Goal: Task Accomplishment & Management: Manage account settings

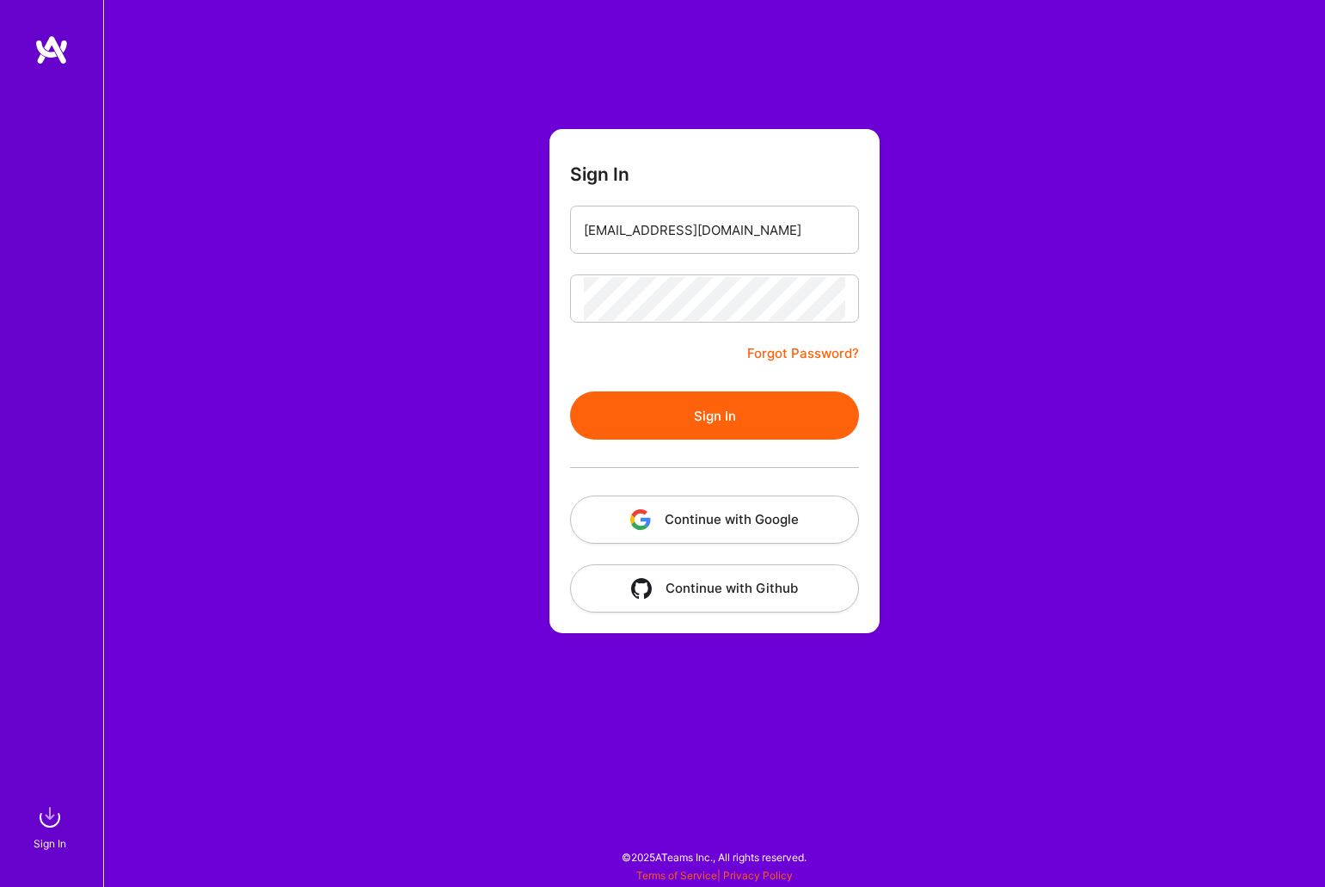
click at [731, 422] on button "Sign In" at bounding box center [714, 415] width 289 height 48
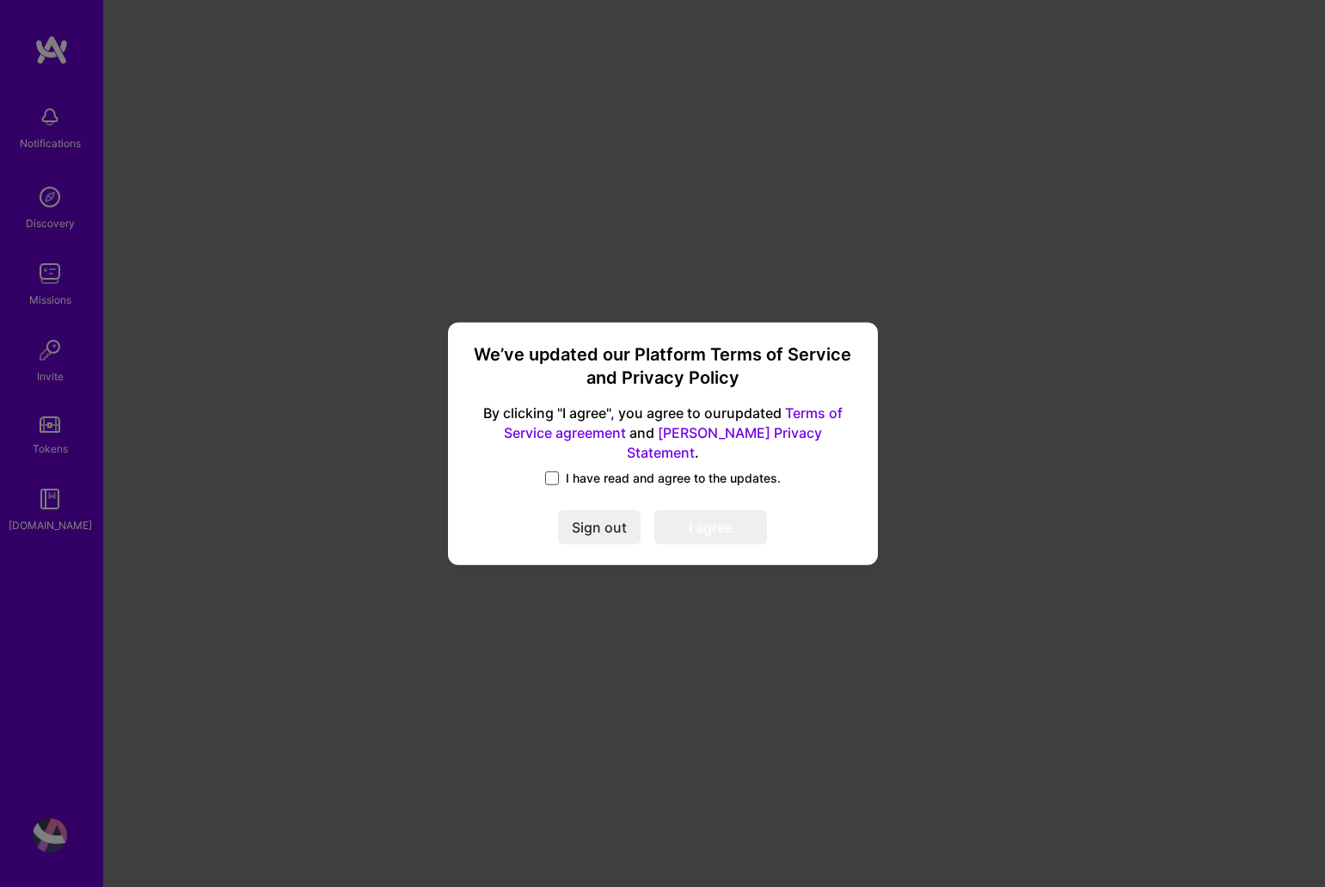
click at [552, 471] on span at bounding box center [552, 478] width 14 height 14
click at [0, 0] on input "I have read and agree to the updates." at bounding box center [0, 0] width 0 height 0
click at [686, 526] on button "I agree" at bounding box center [710, 527] width 113 height 34
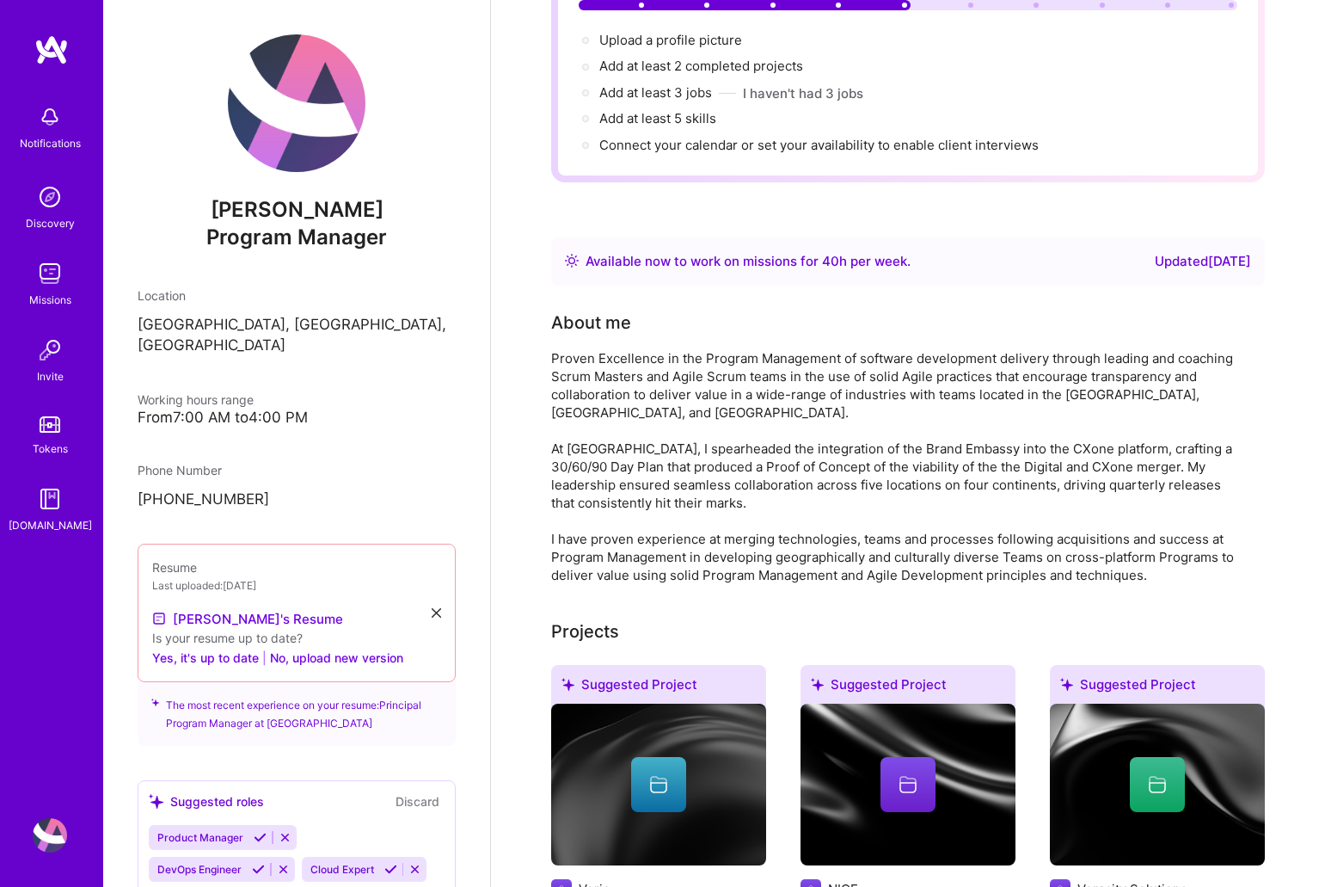
scroll to position [403, 0]
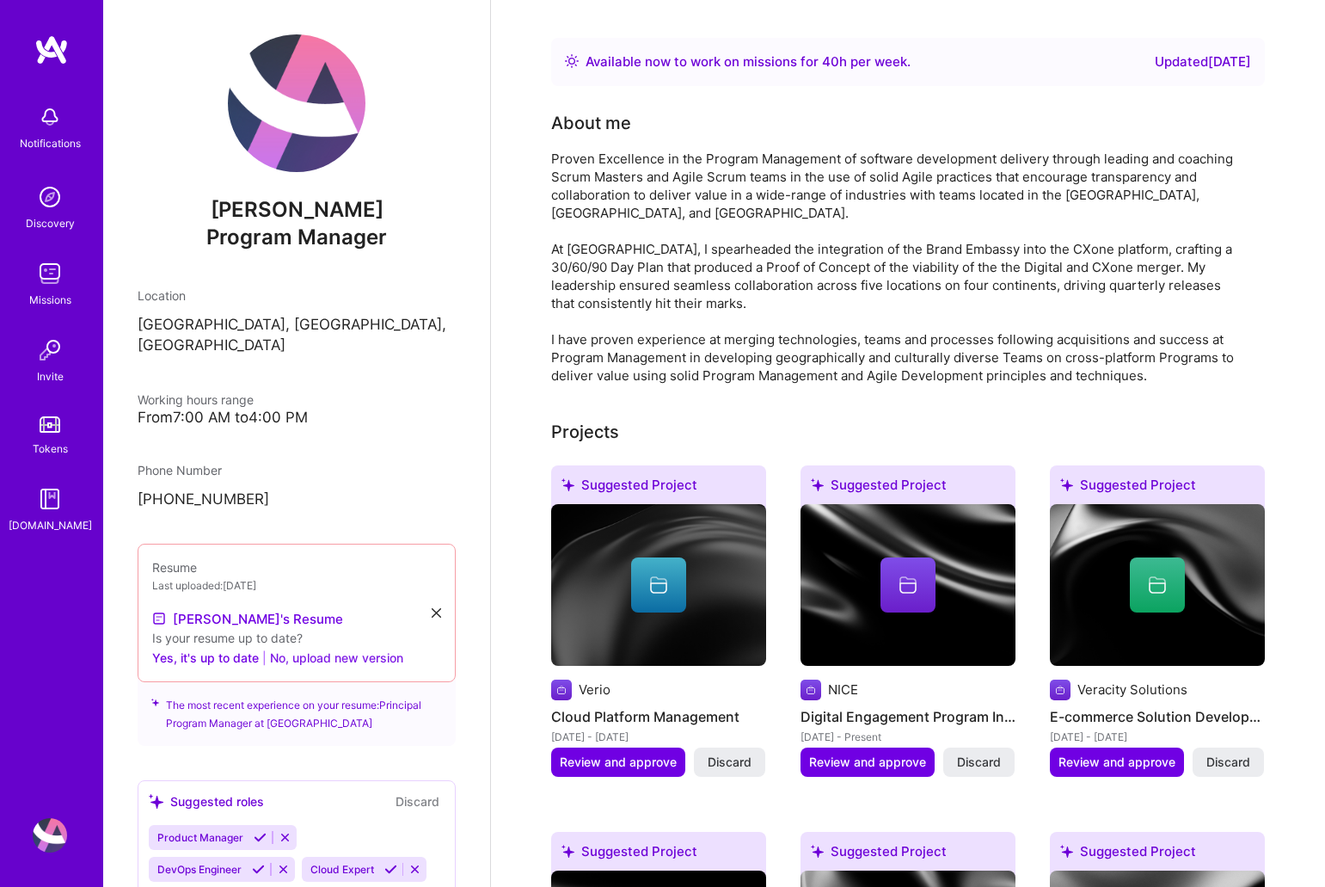
click at [382, 647] on button "No, upload new version" at bounding box center [336, 657] width 133 height 21
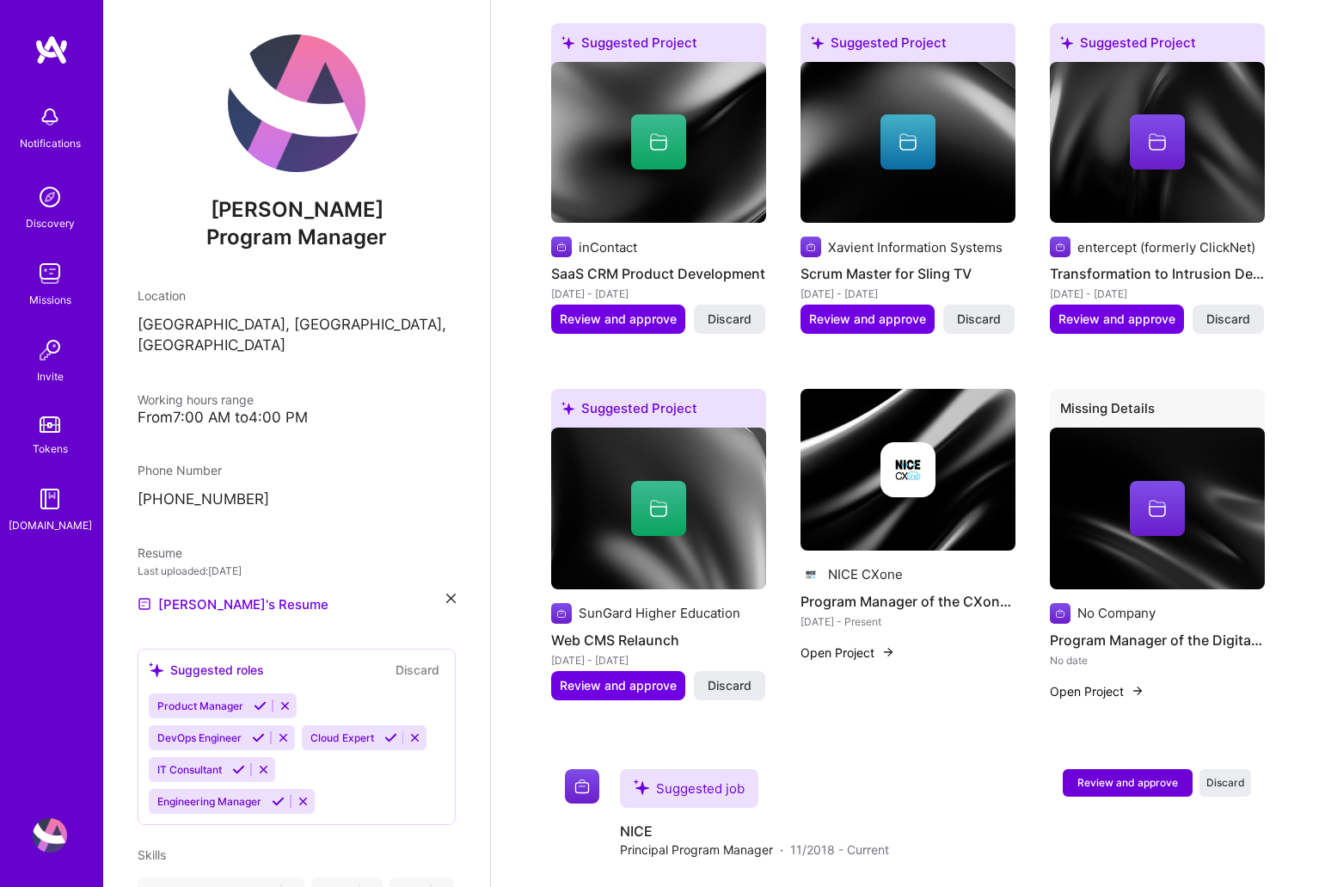
scroll to position [1813, 0]
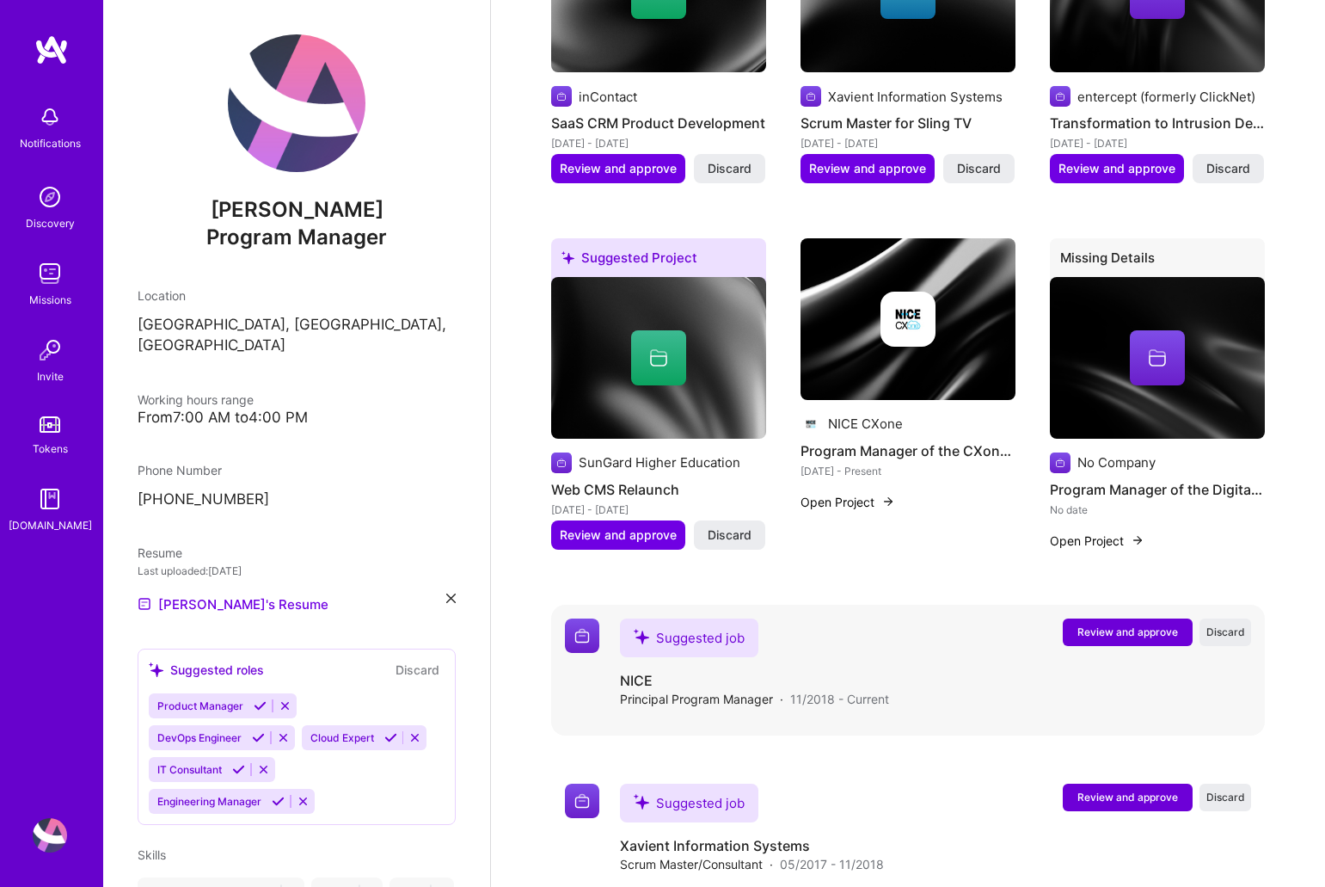
click at [1107, 624] on span "Review and approve" at bounding box center [1127, 631] width 101 height 15
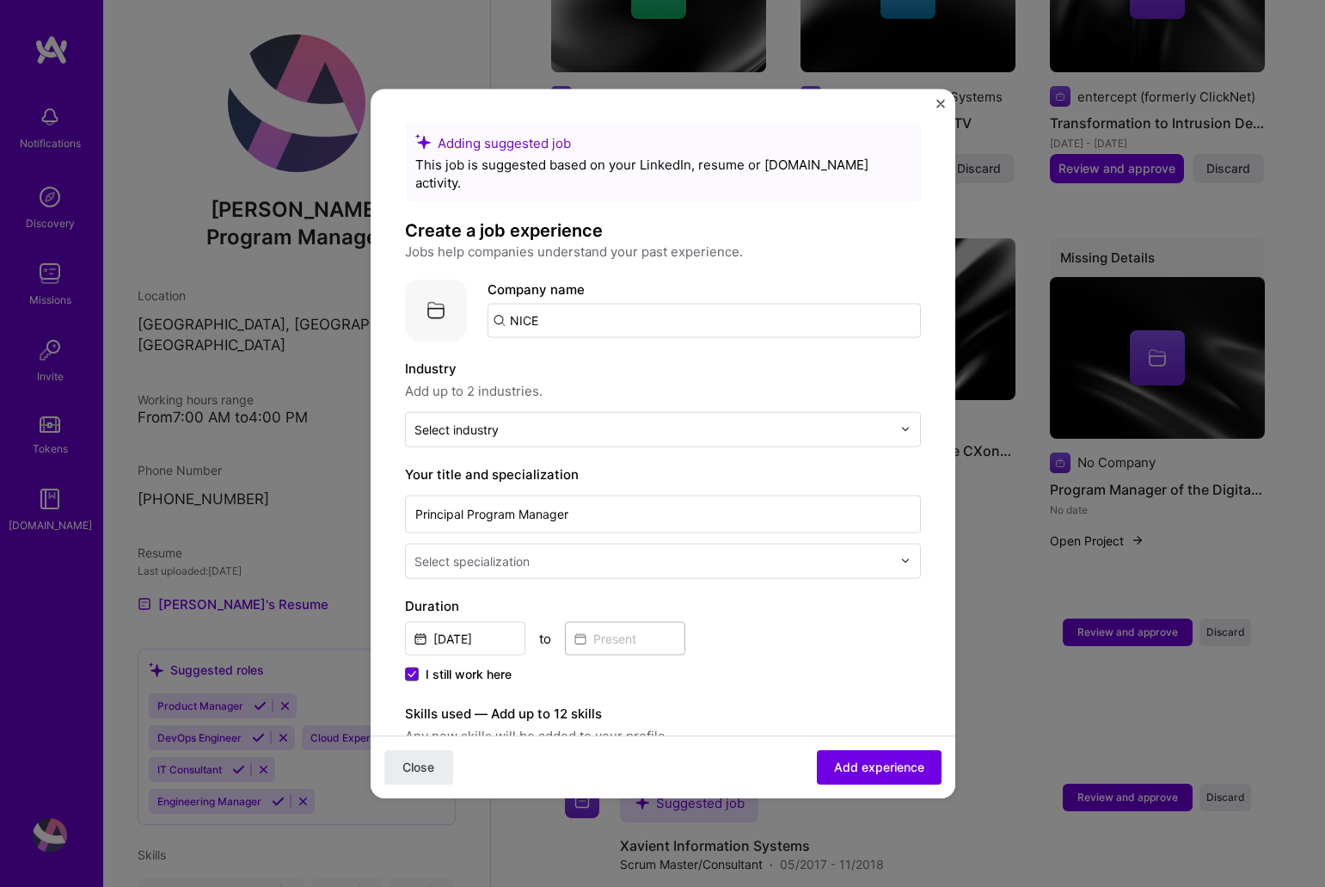
click at [414, 666] on span at bounding box center [412, 673] width 14 height 14
click at [0, 0] on input "I still work here" at bounding box center [0, 0] width 0 height 0
click at [623, 624] on input at bounding box center [625, 638] width 120 height 34
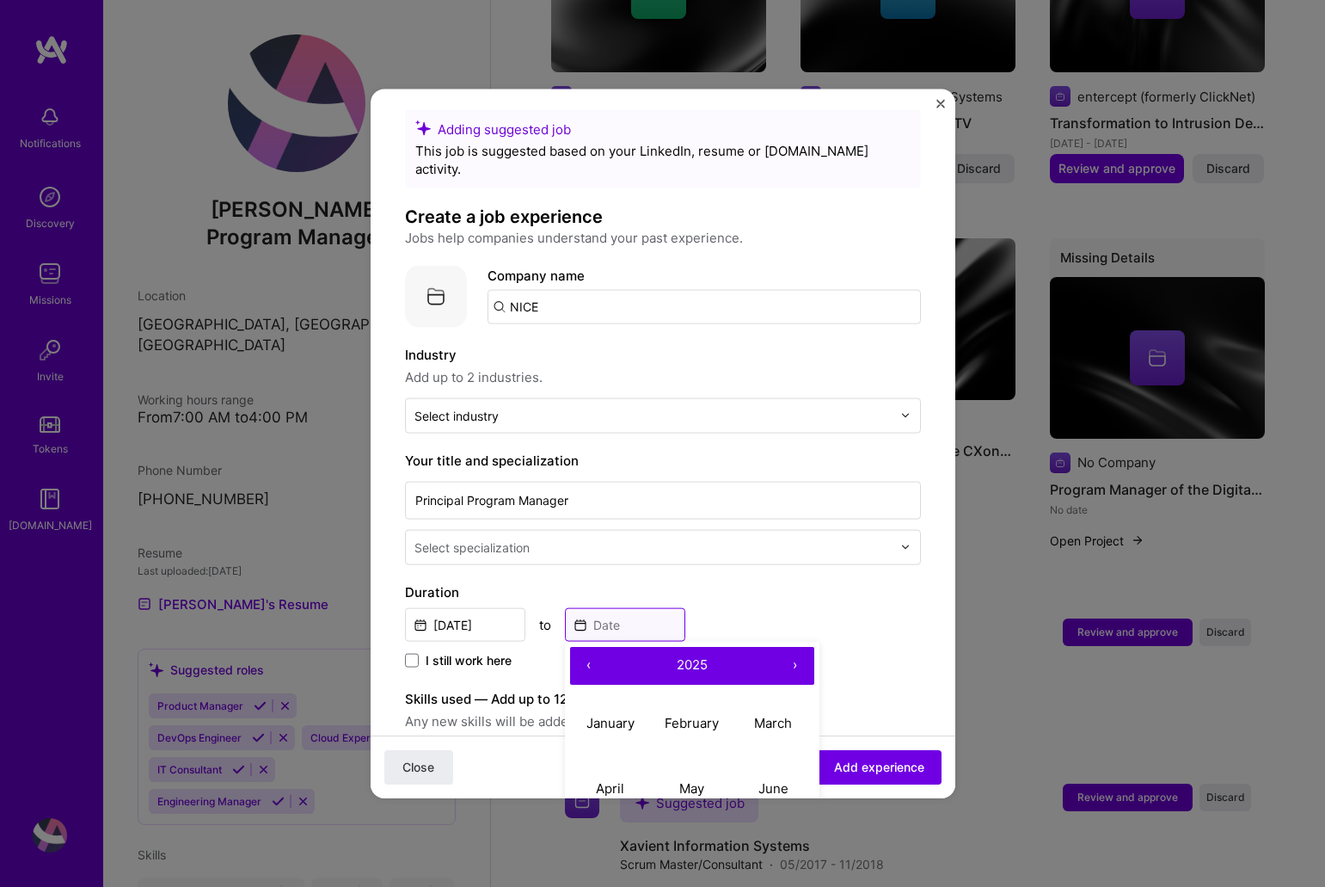
scroll to position [27, 0]
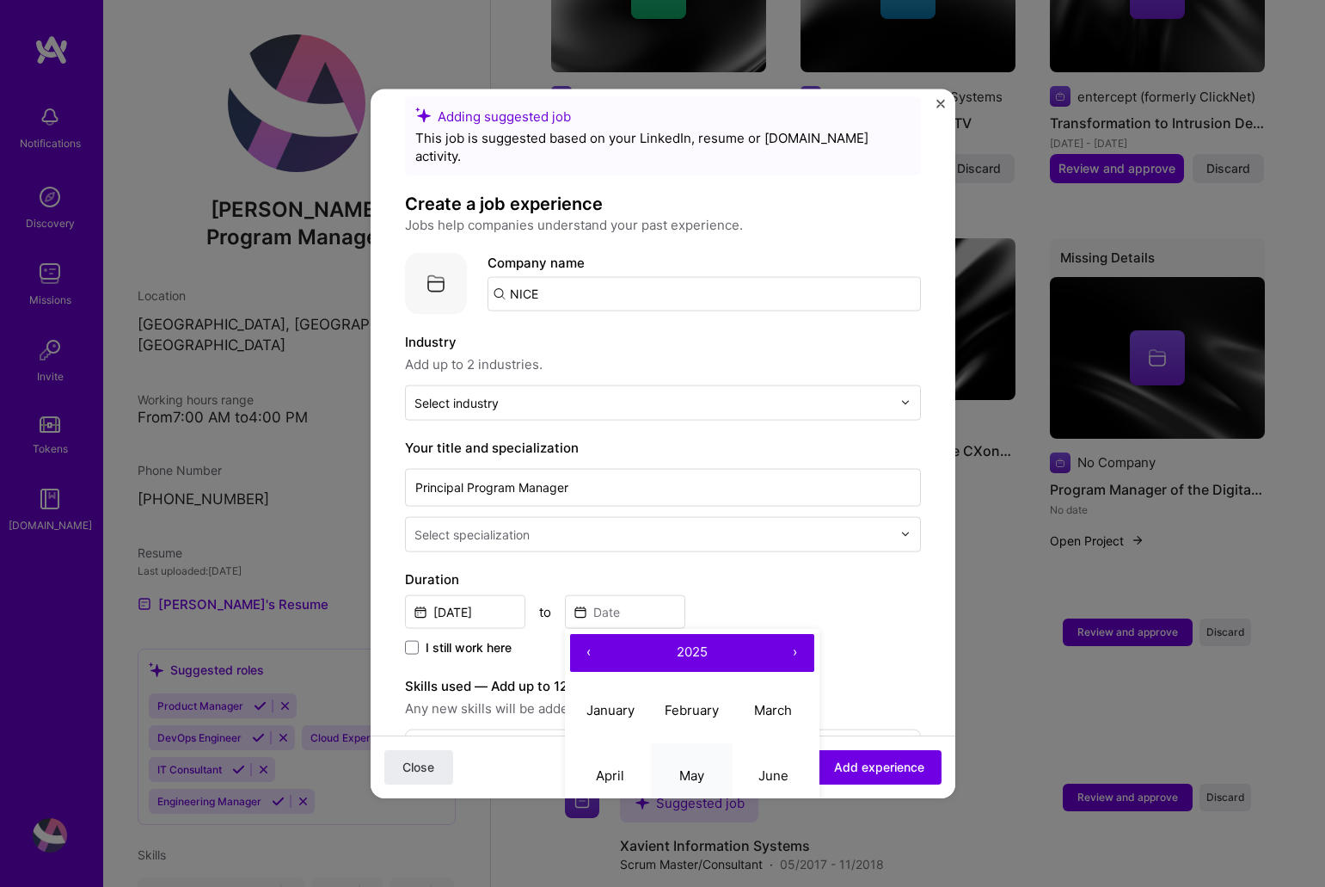
click at [700, 767] on abbr "May" at bounding box center [691, 775] width 25 height 16
type input "[DATE]"
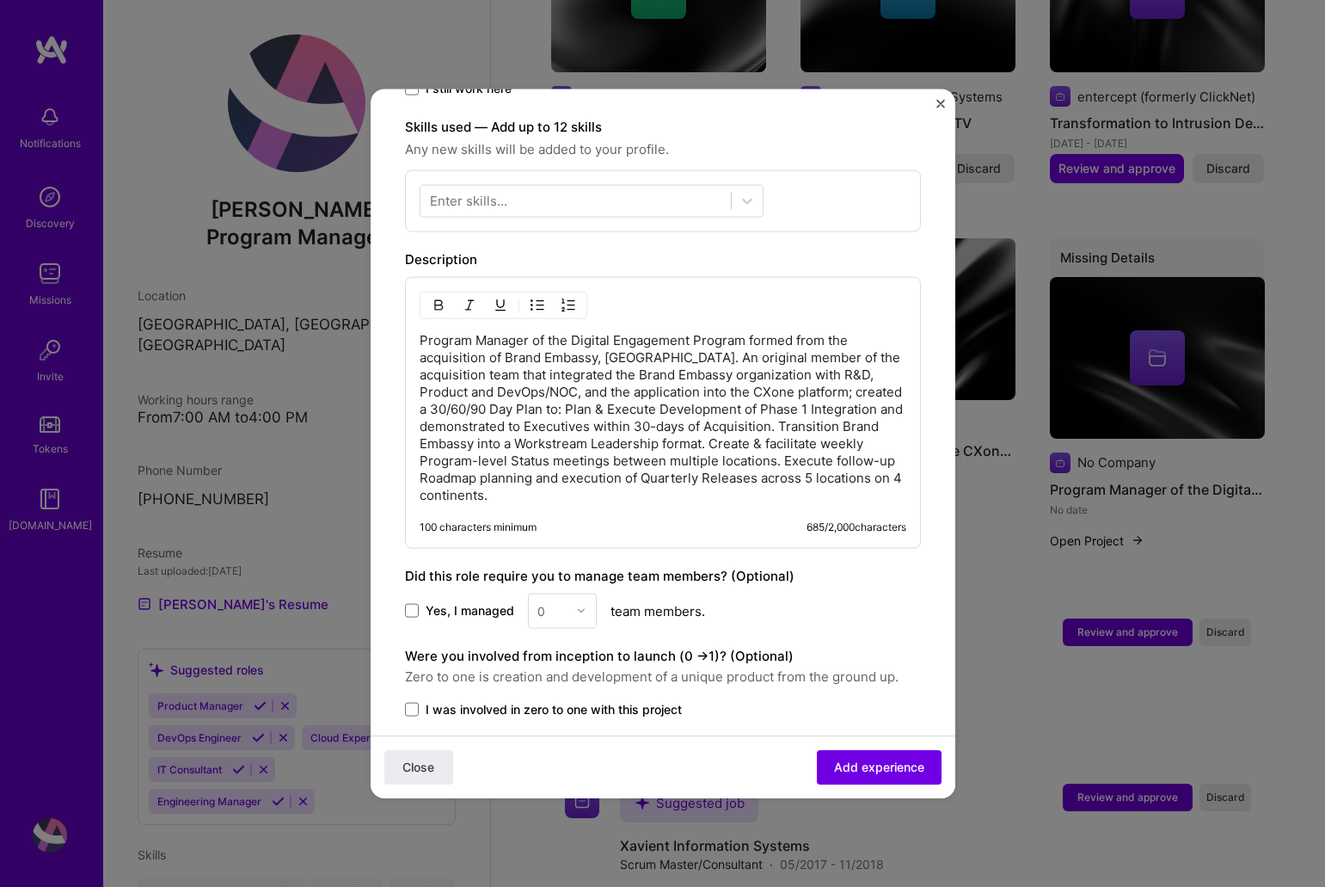
scroll to position [690, 0]
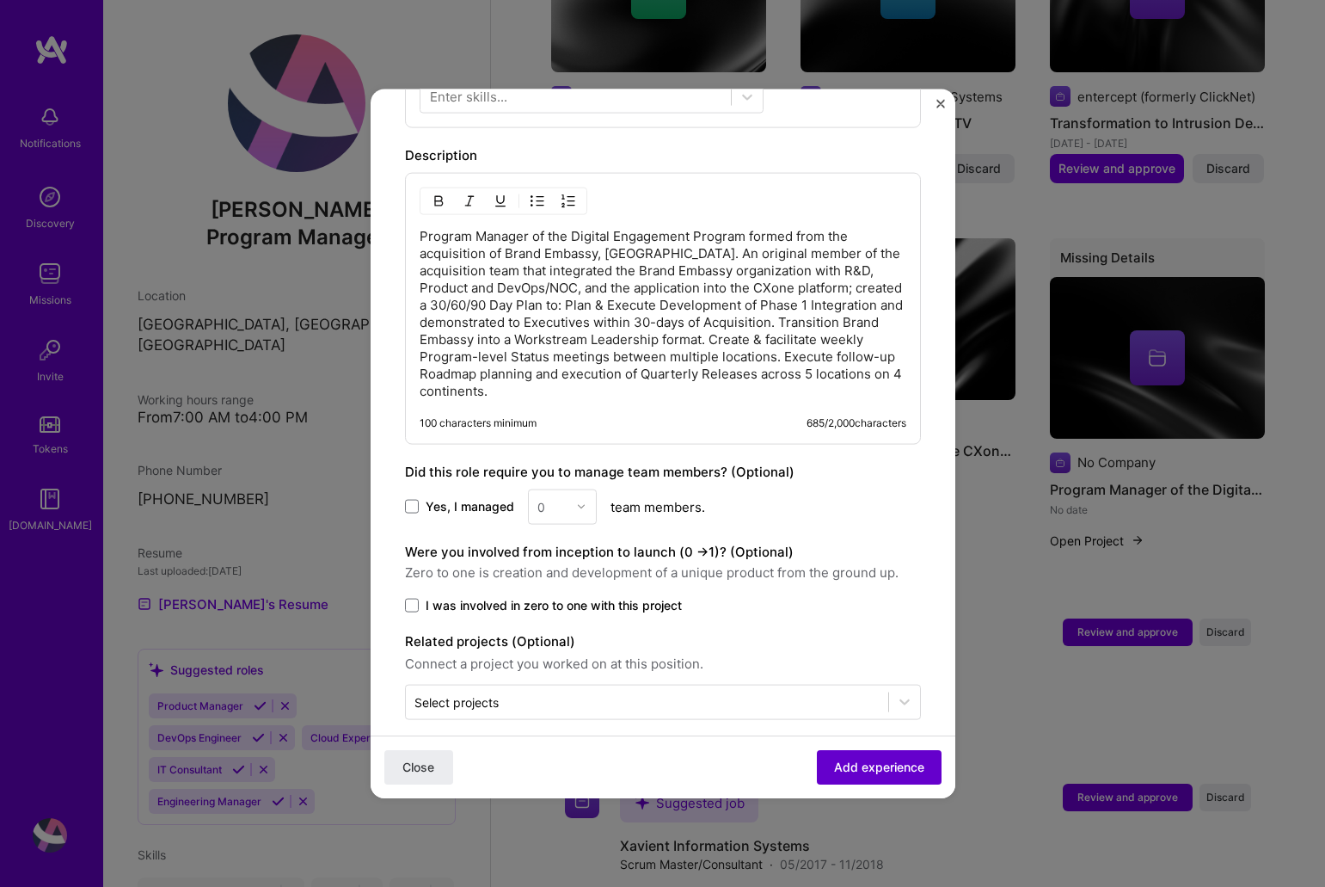
click at [893, 770] on span "Add experience" at bounding box center [879, 766] width 90 height 17
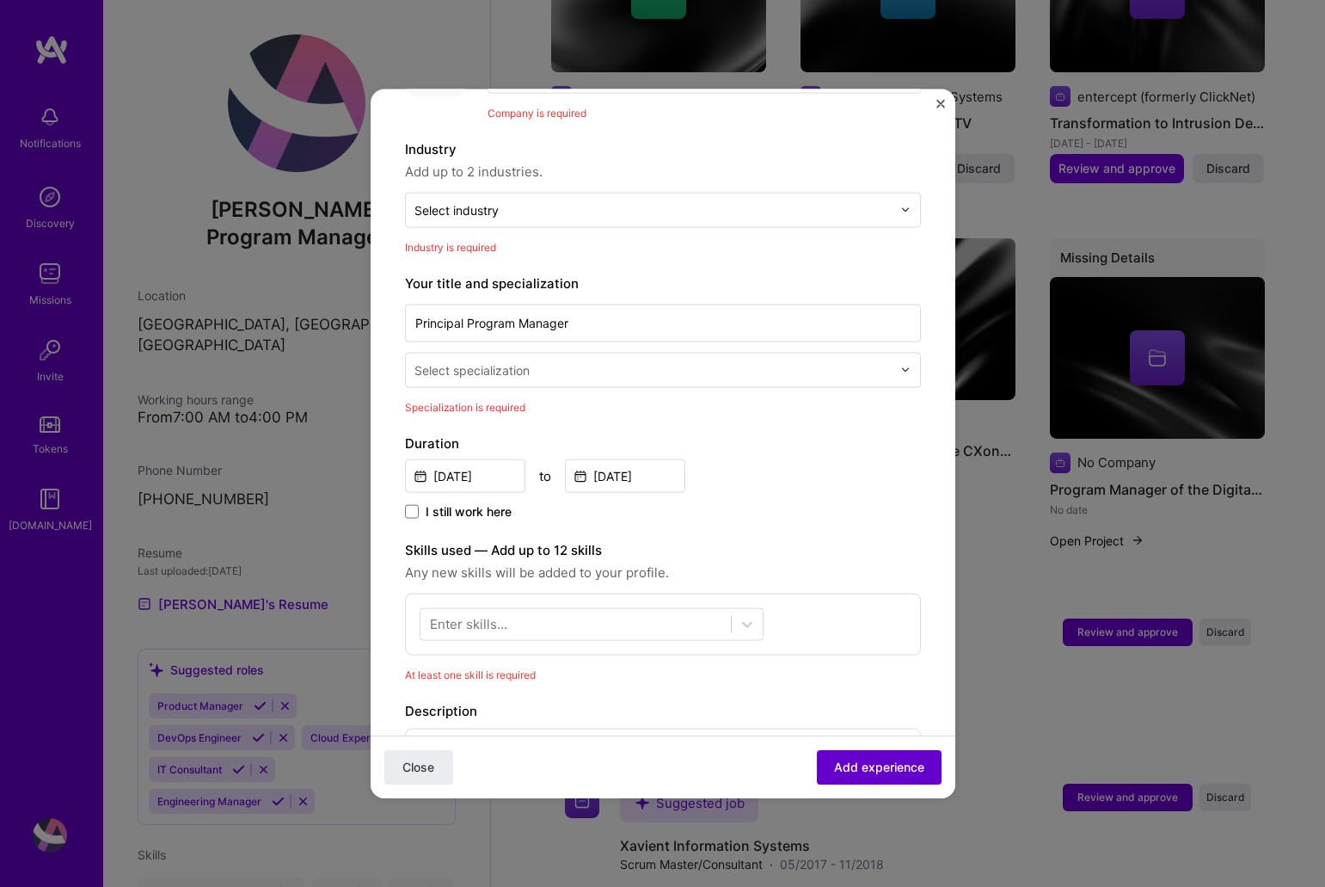
scroll to position [172, 0]
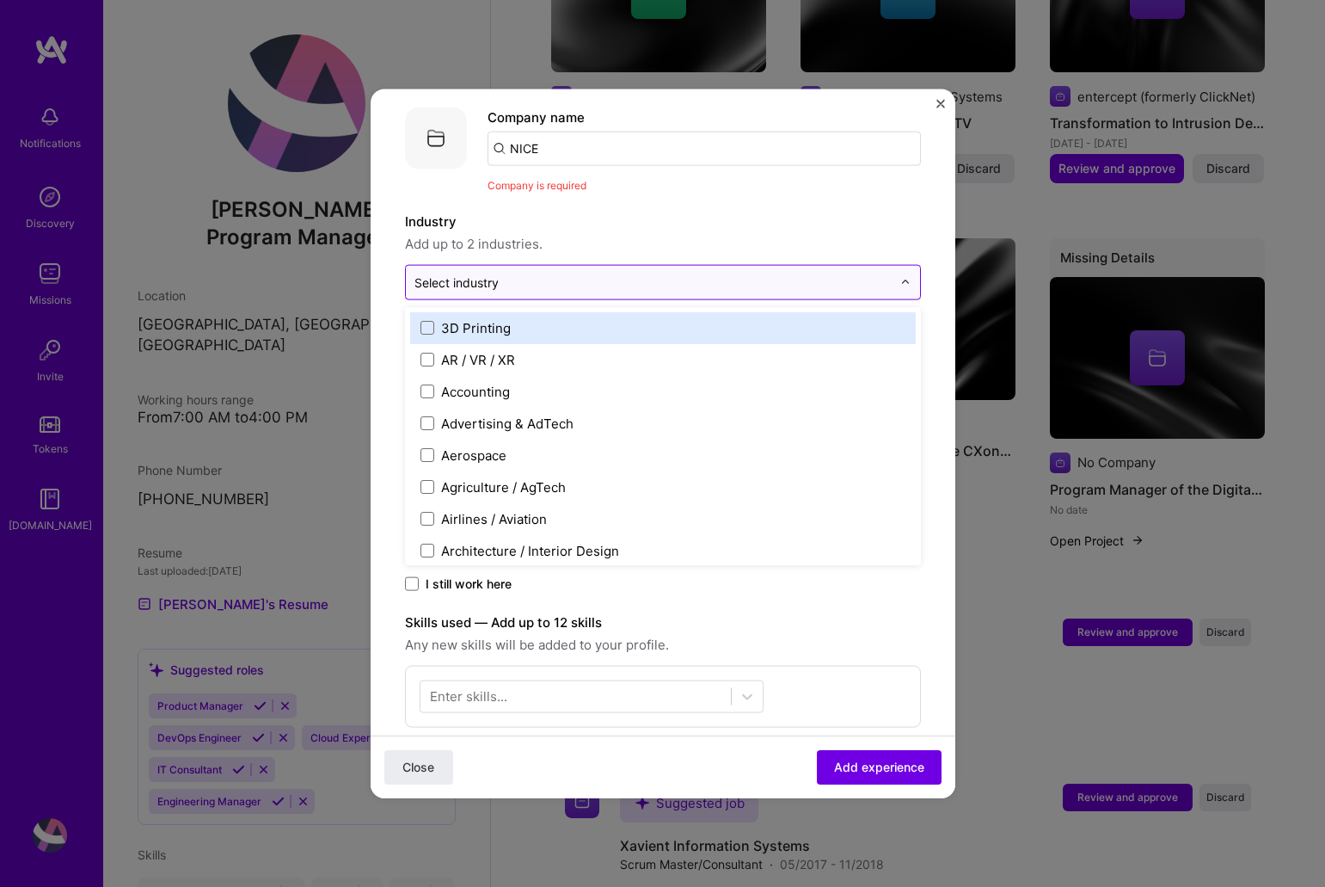
click at [905, 277] on img at bounding box center [905, 282] width 10 height 10
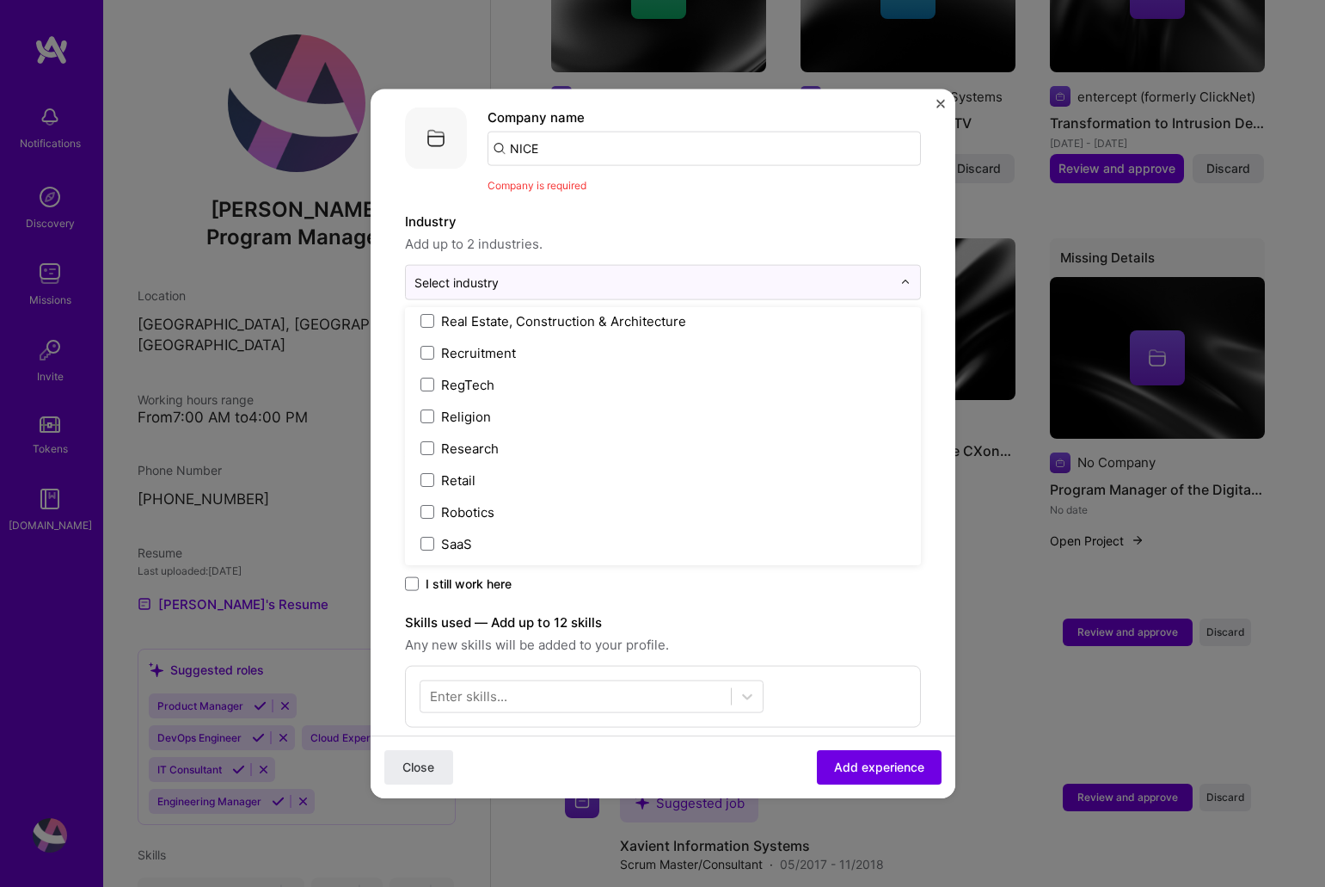
scroll to position [3275, 0]
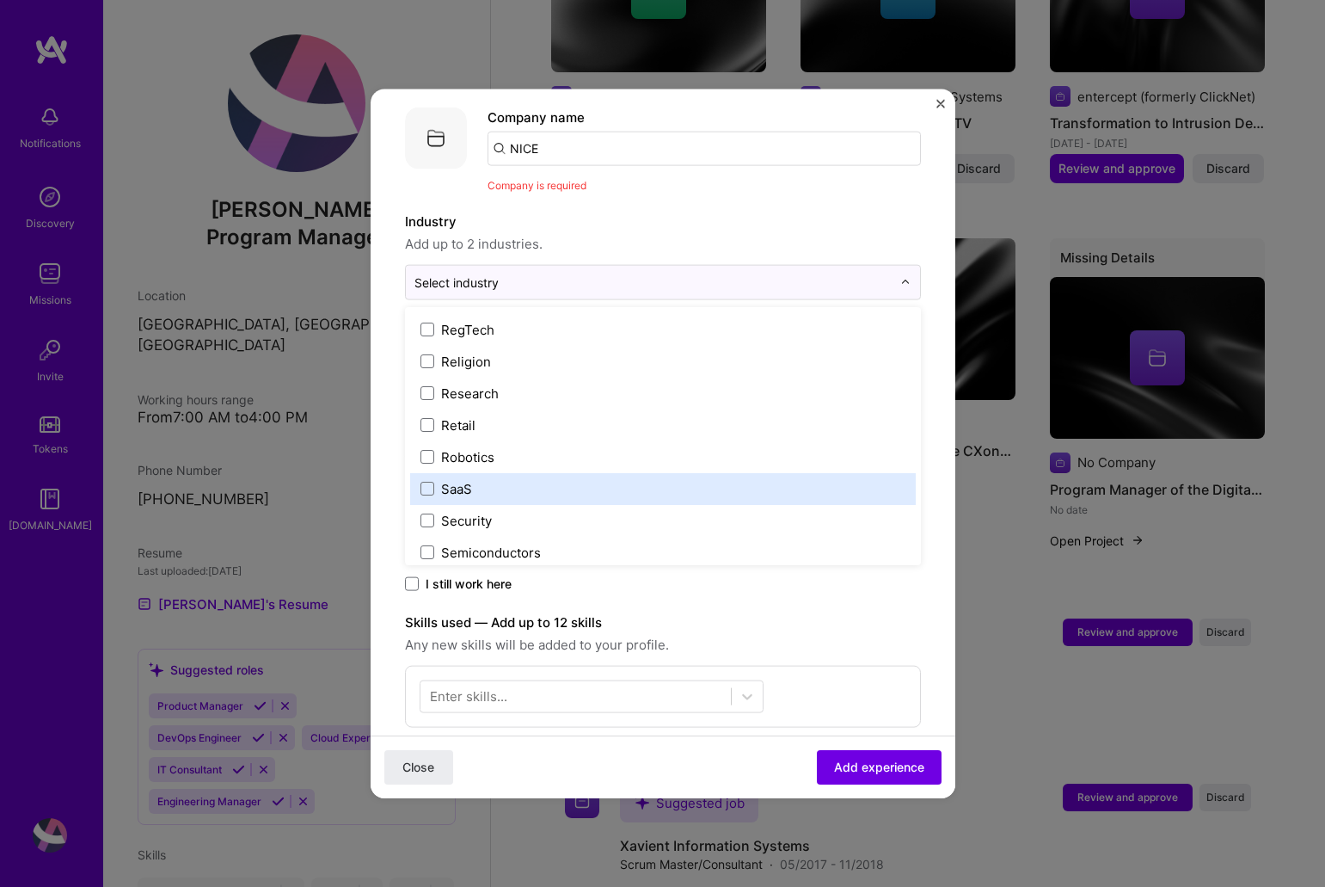
click at [480, 479] on label "SaaS" at bounding box center [662, 488] width 485 height 18
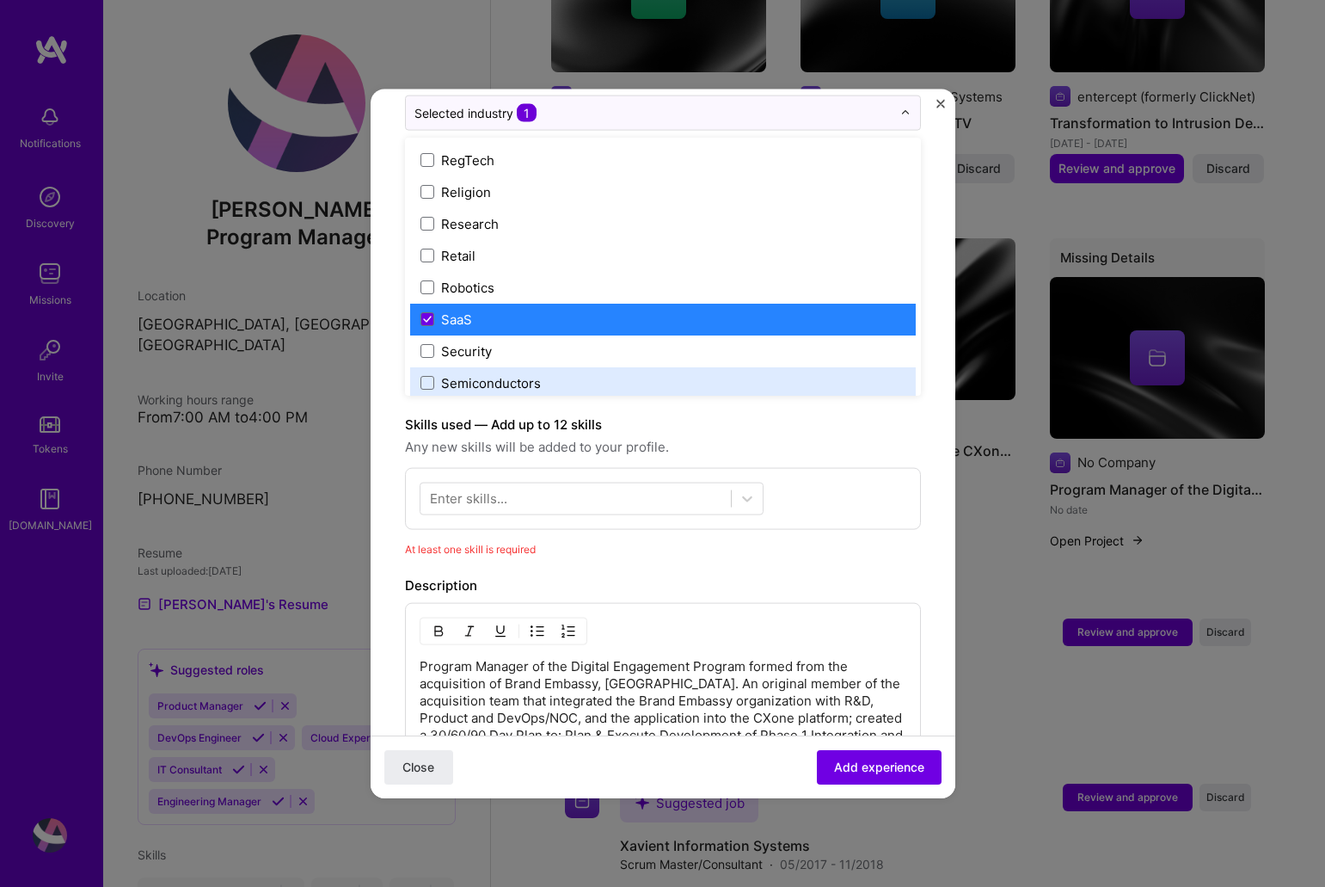
scroll to position [360, 0]
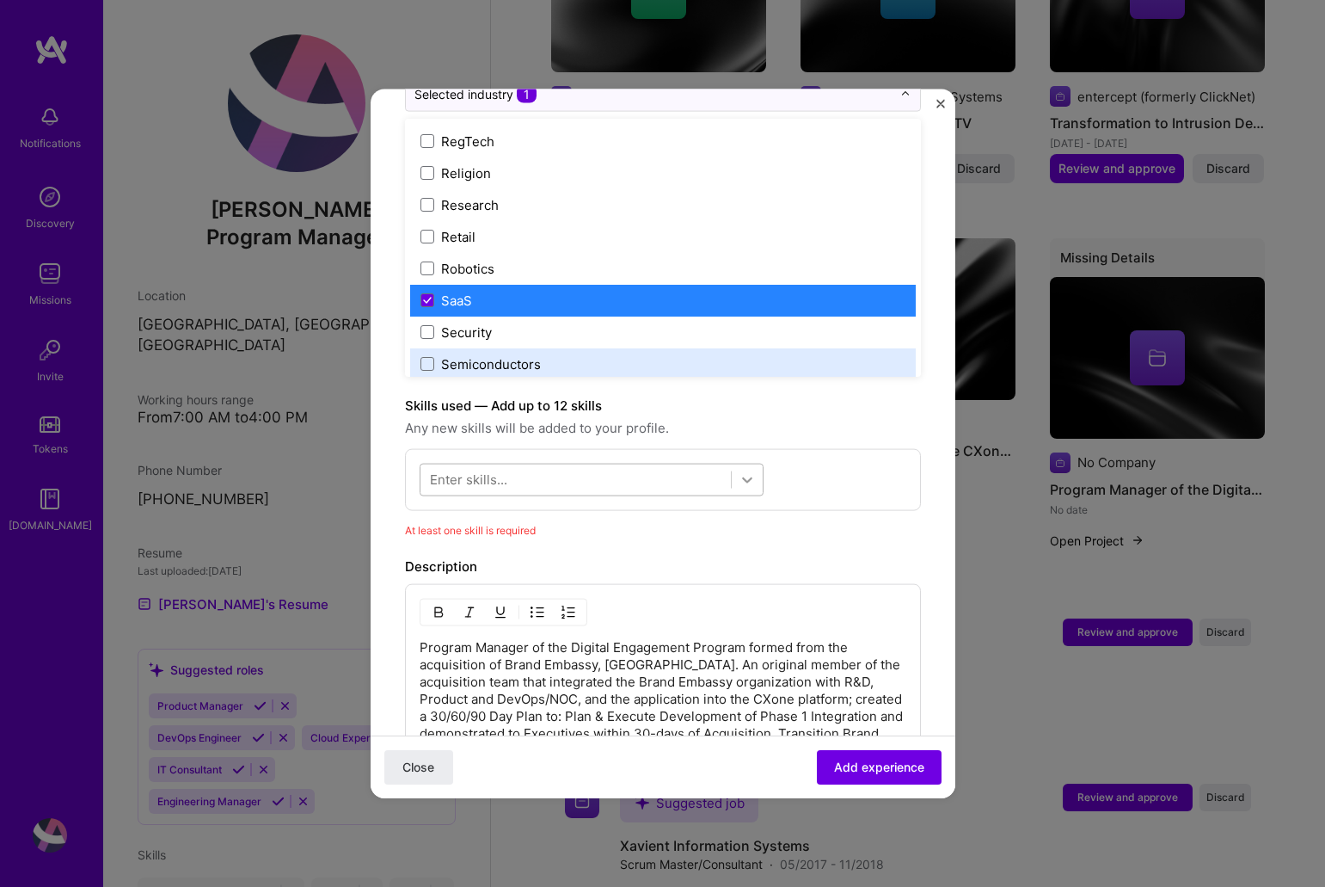
click at [751, 470] on icon at bounding box center [747, 478] width 17 height 17
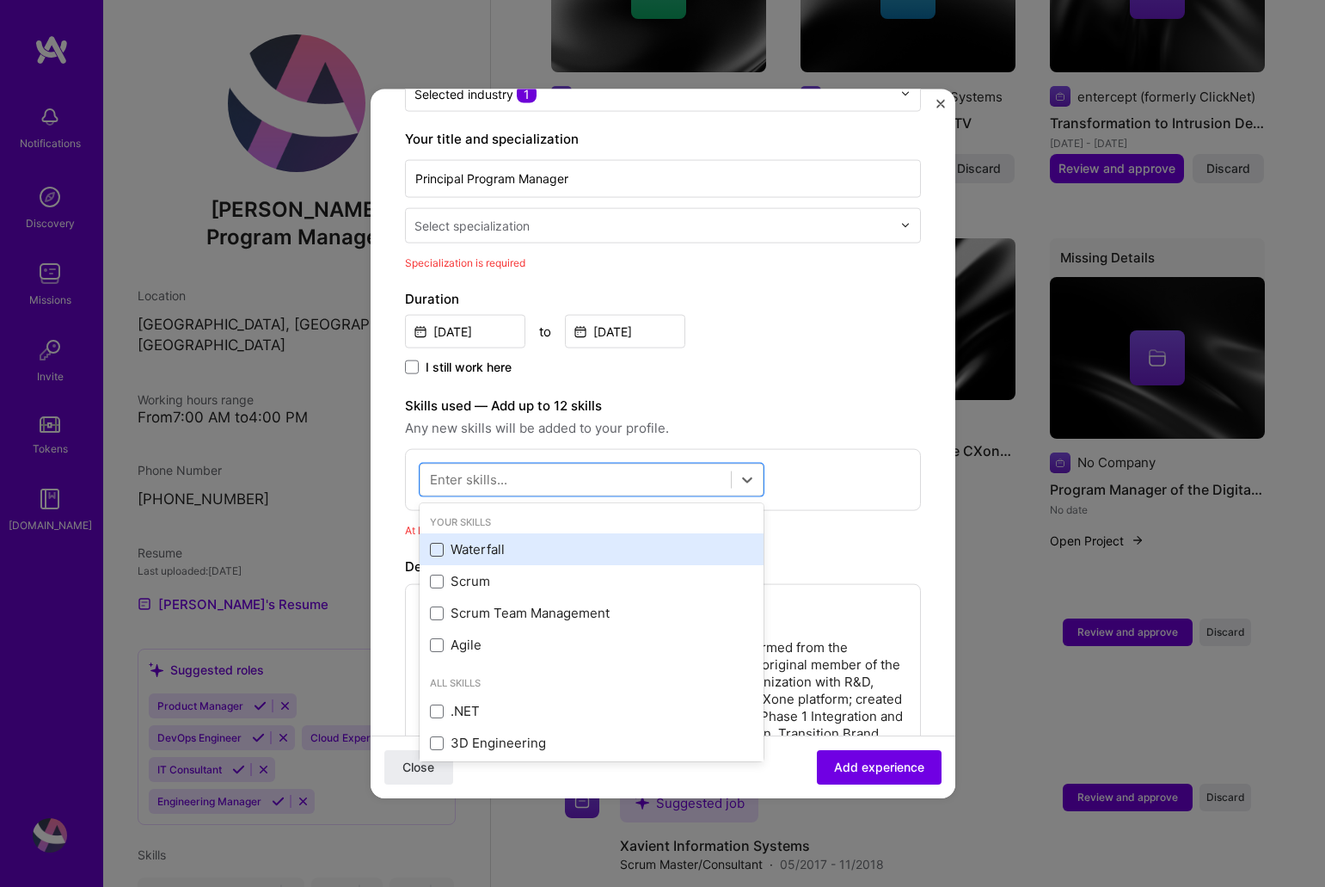
click at [436, 542] on span at bounding box center [437, 549] width 14 height 14
click at [0, 0] on input "checkbox" at bounding box center [0, 0] width 0 height 0
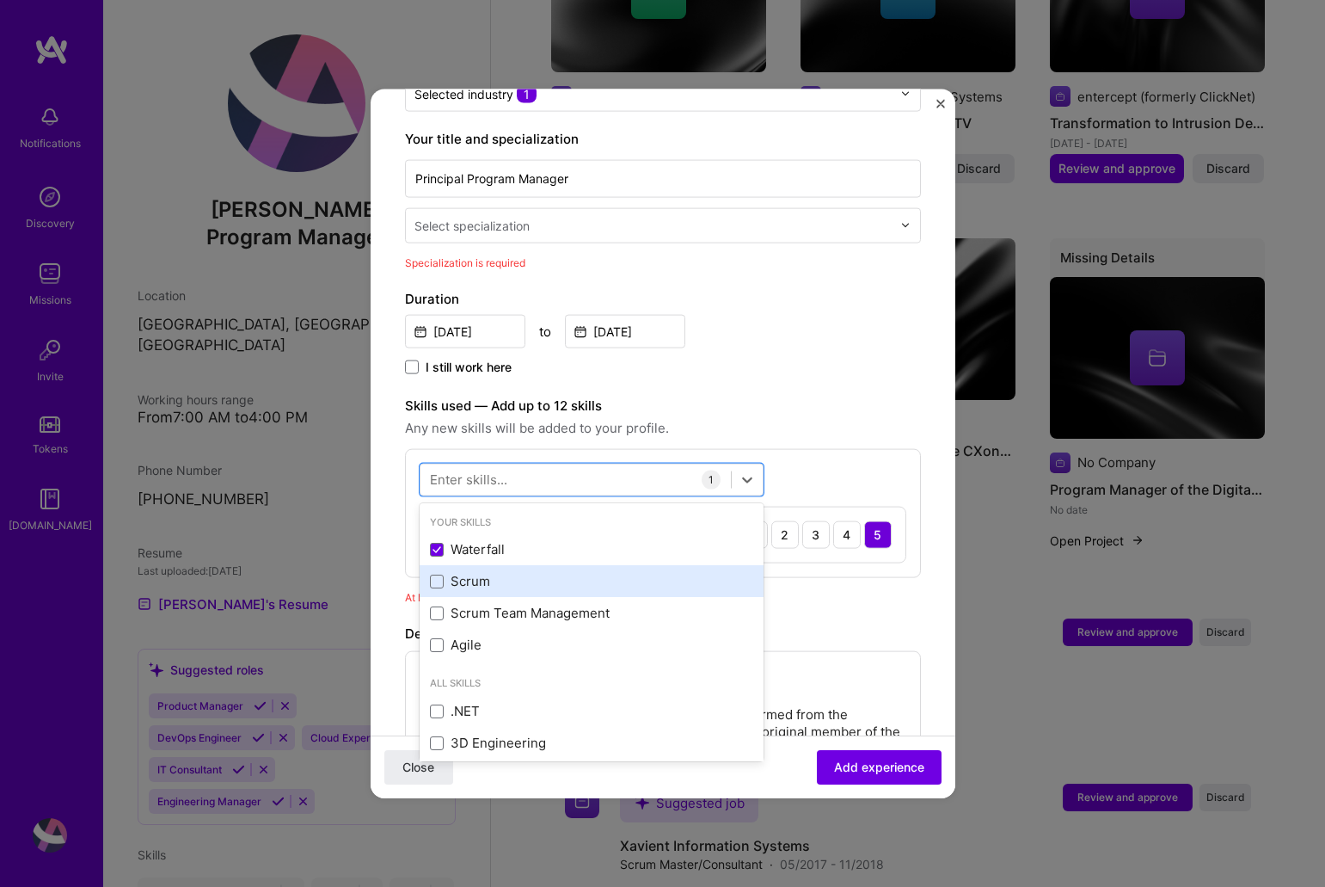
click at [439, 572] on div "Scrum" at bounding box center [591, 581] width 323 height 18
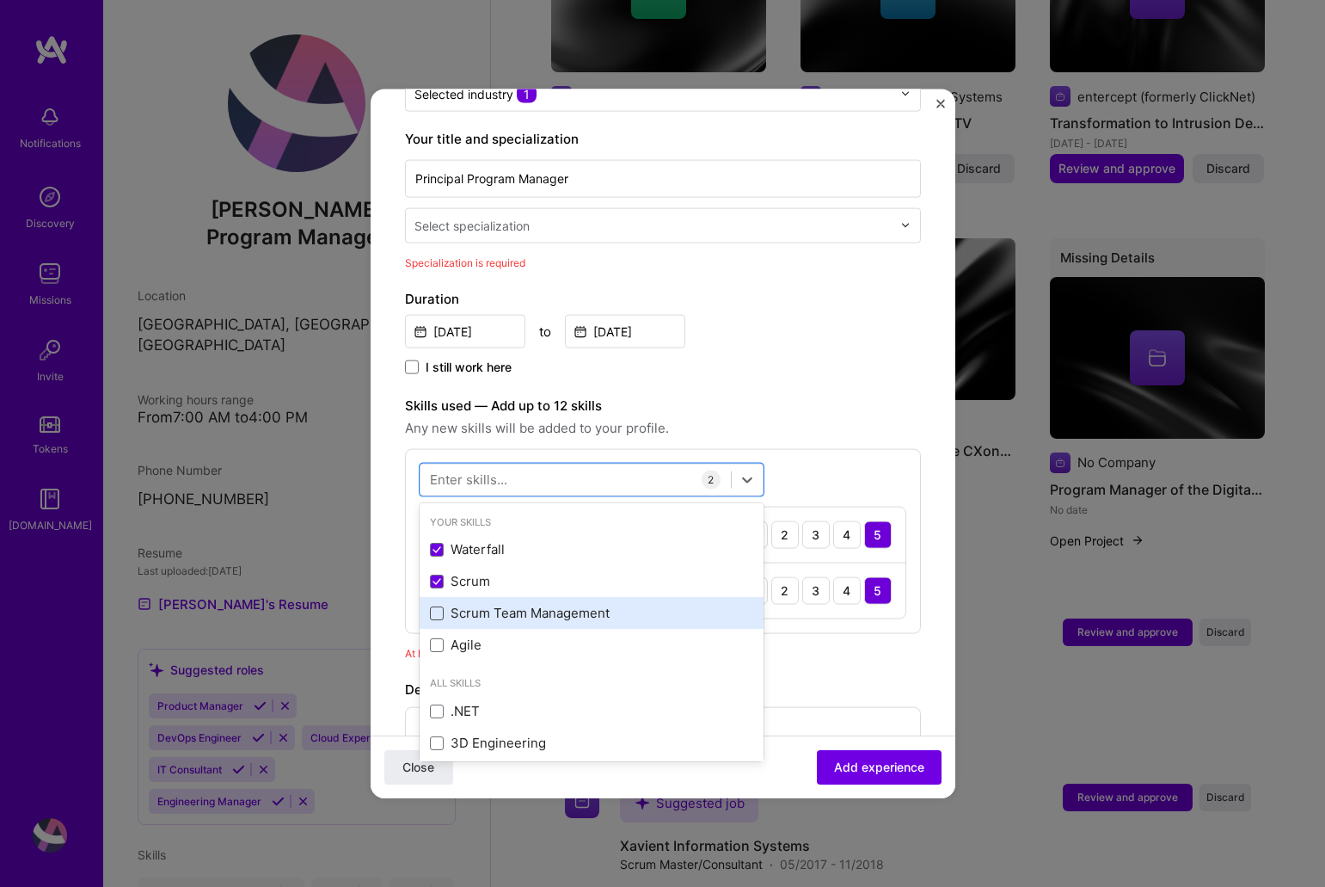
click at [437, 605] on span at bounding box center [437, 612] width 14 height 14
click at [0, 0] on input "checkbox" at bounding box center [0, 0] width 0 height 0
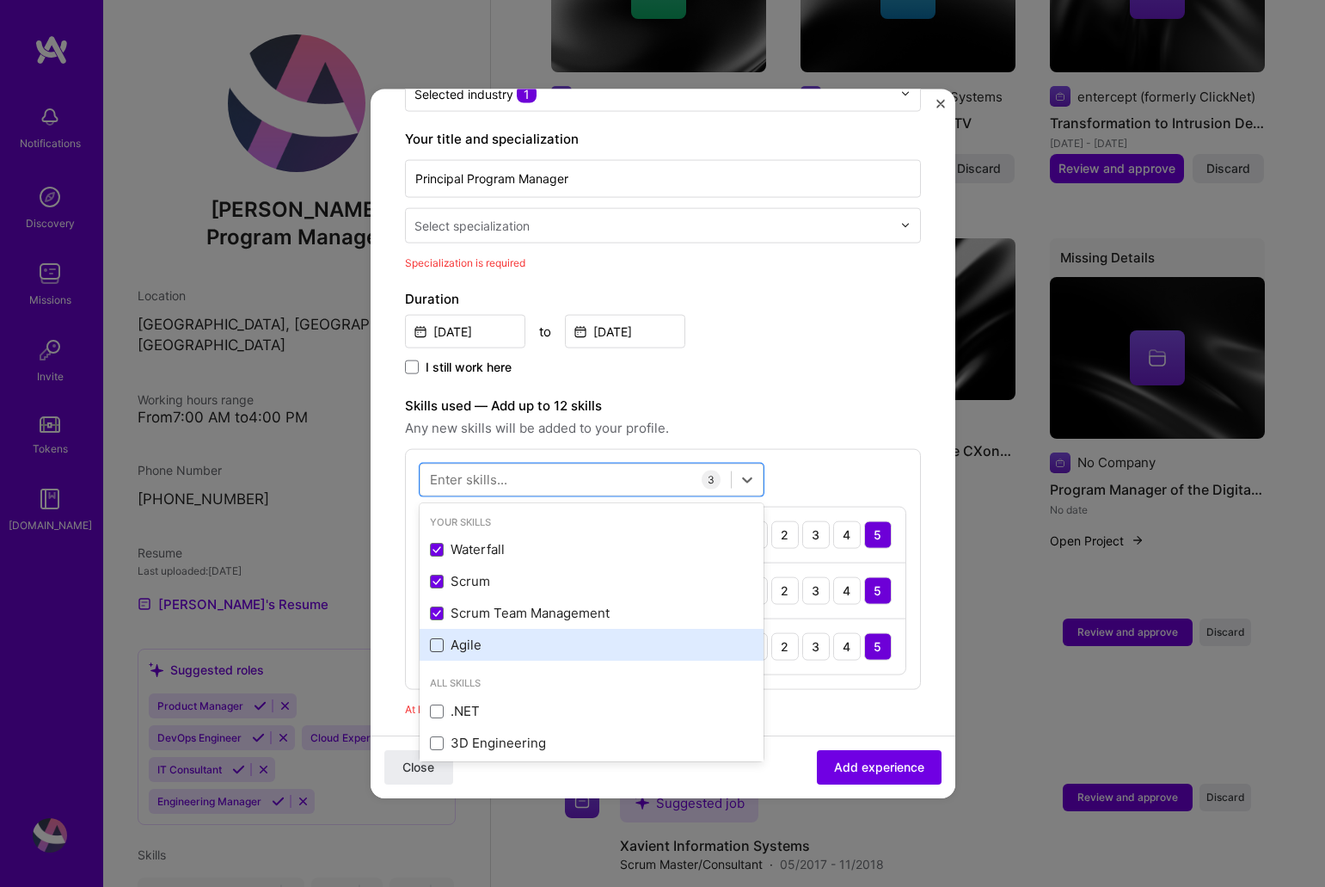
click at [440, 637] on span at bounding box center [437, 644] width 14 height 14
click at [0, 0] on input "checkbox" at bounding box center [0, 0] width 0 height 0
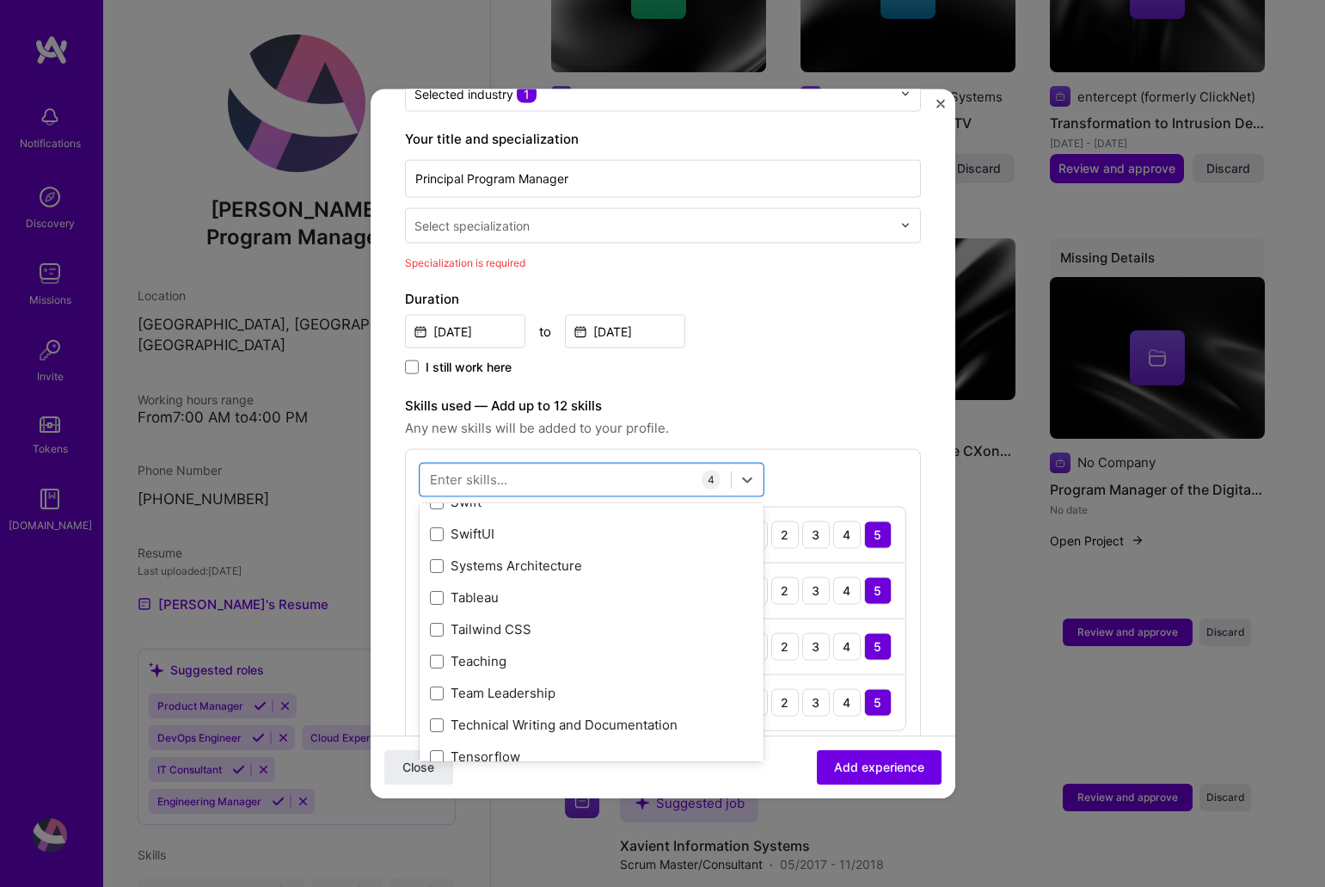
scroll to position [10676, 0]
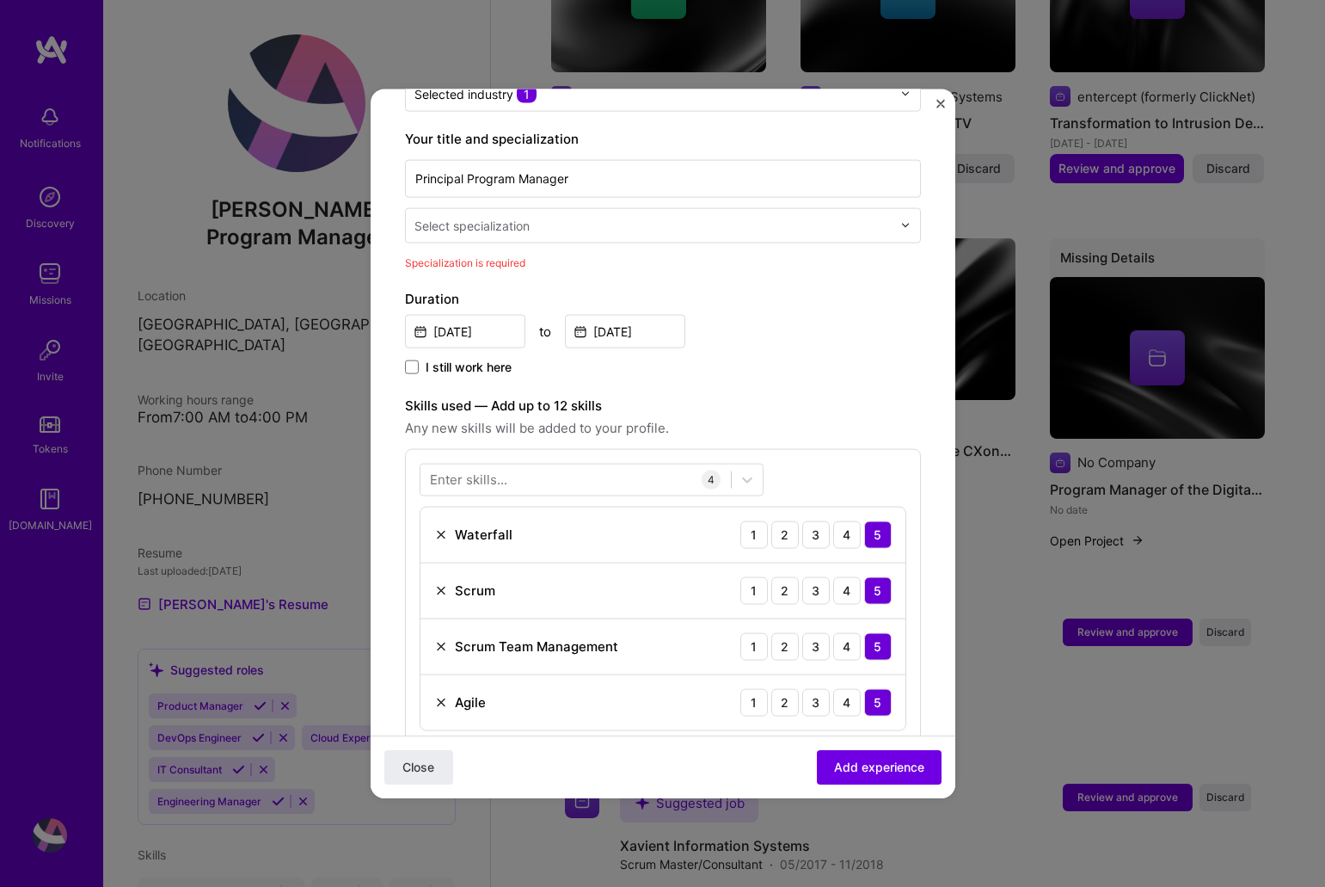
click at [790, 395] on label "Skills used — Add up to 12 skills" at bounding box center [663, 405] width 516 height 21
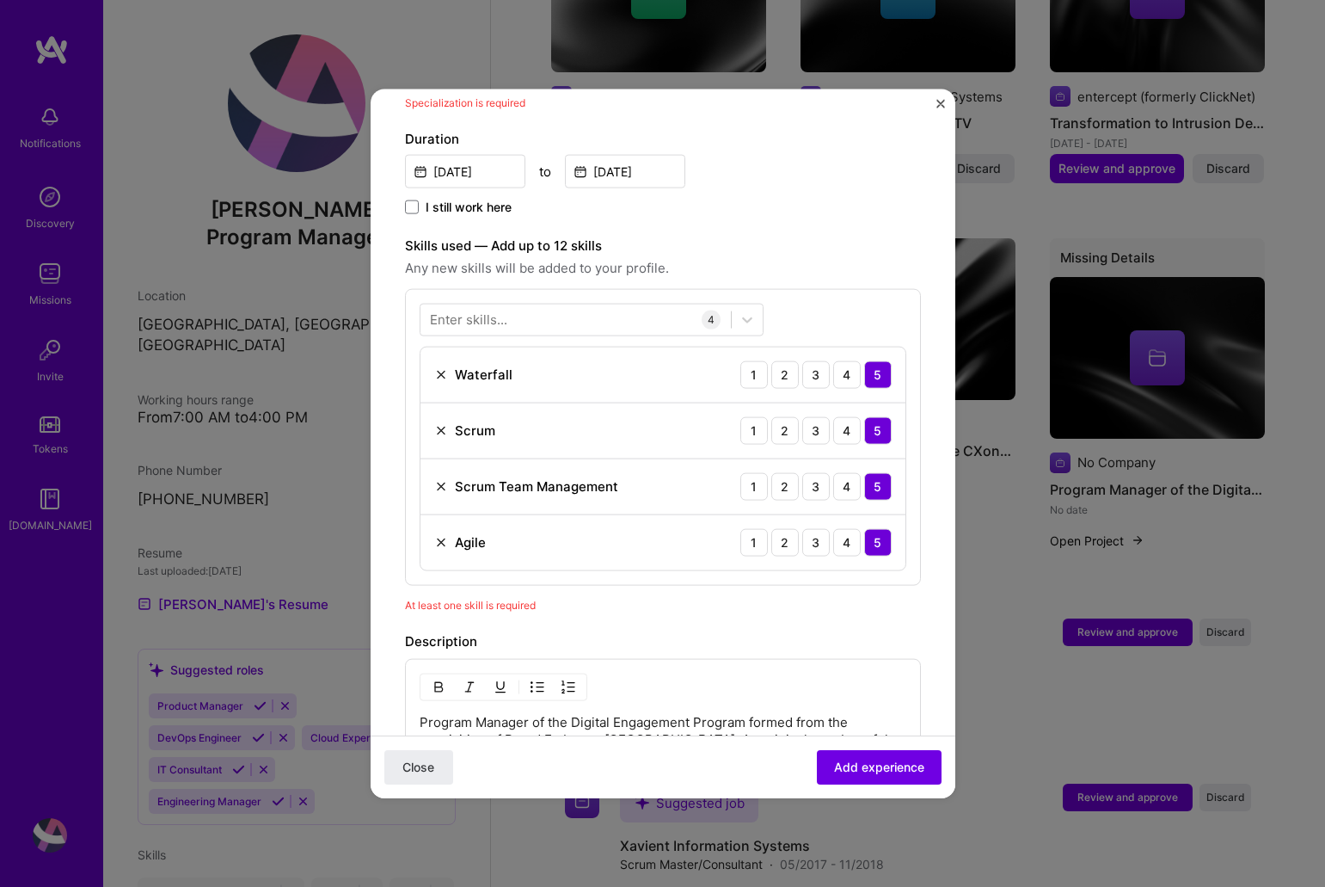
scroll to position [514, 0]
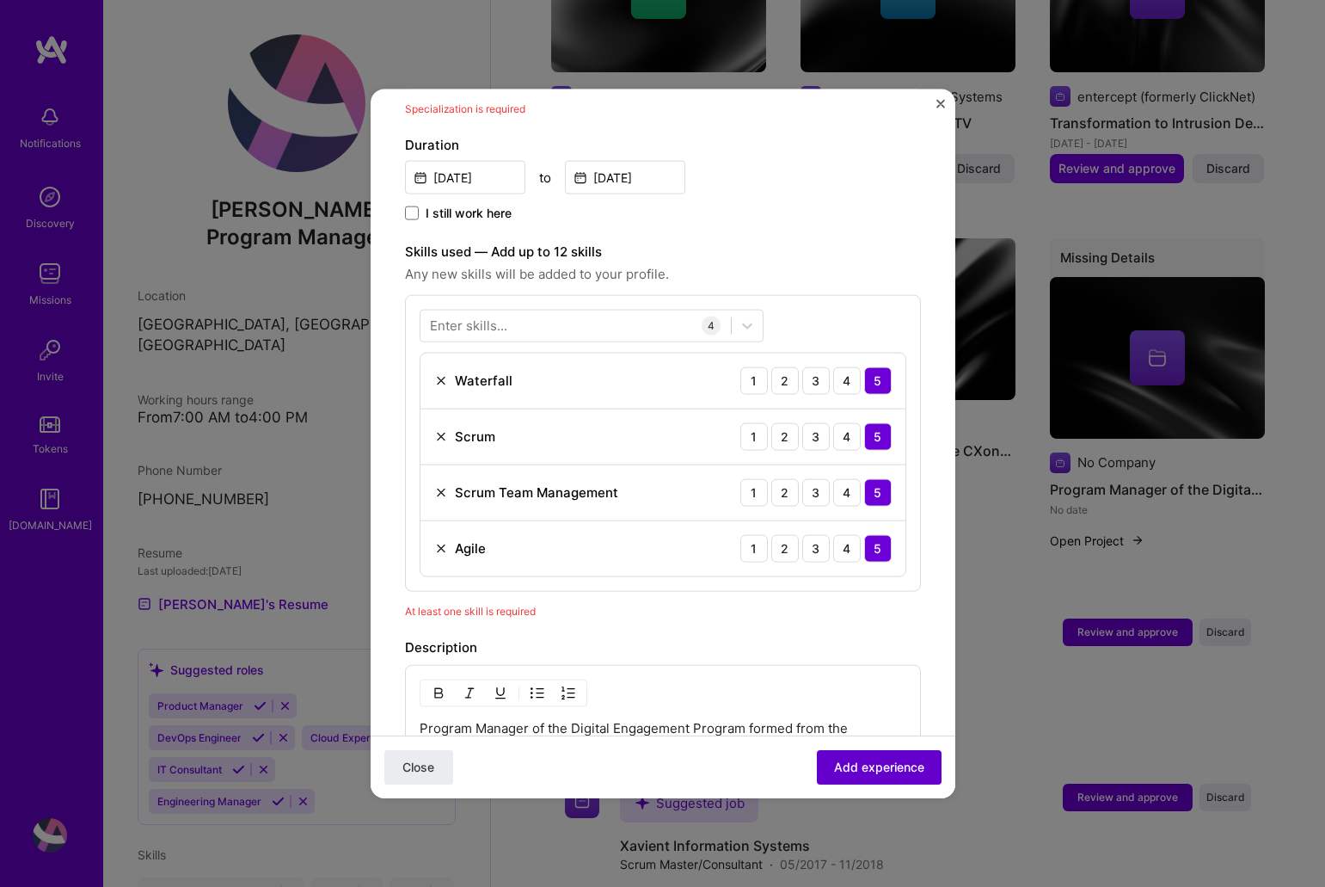
click at [875, 763] on span "Add experience" at bounding box center [879, 766] width 90 height 17
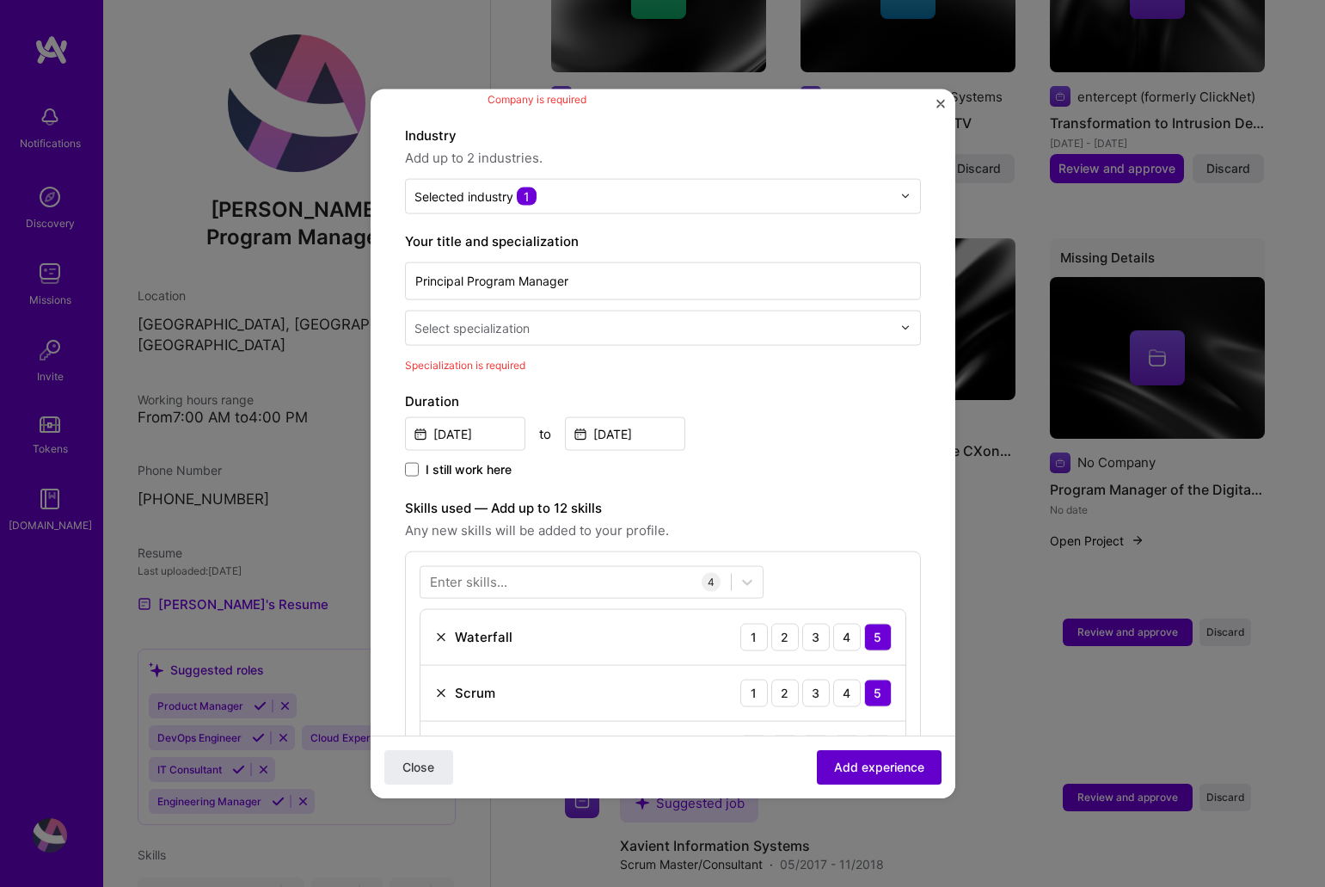
scroll to position [172, 0]
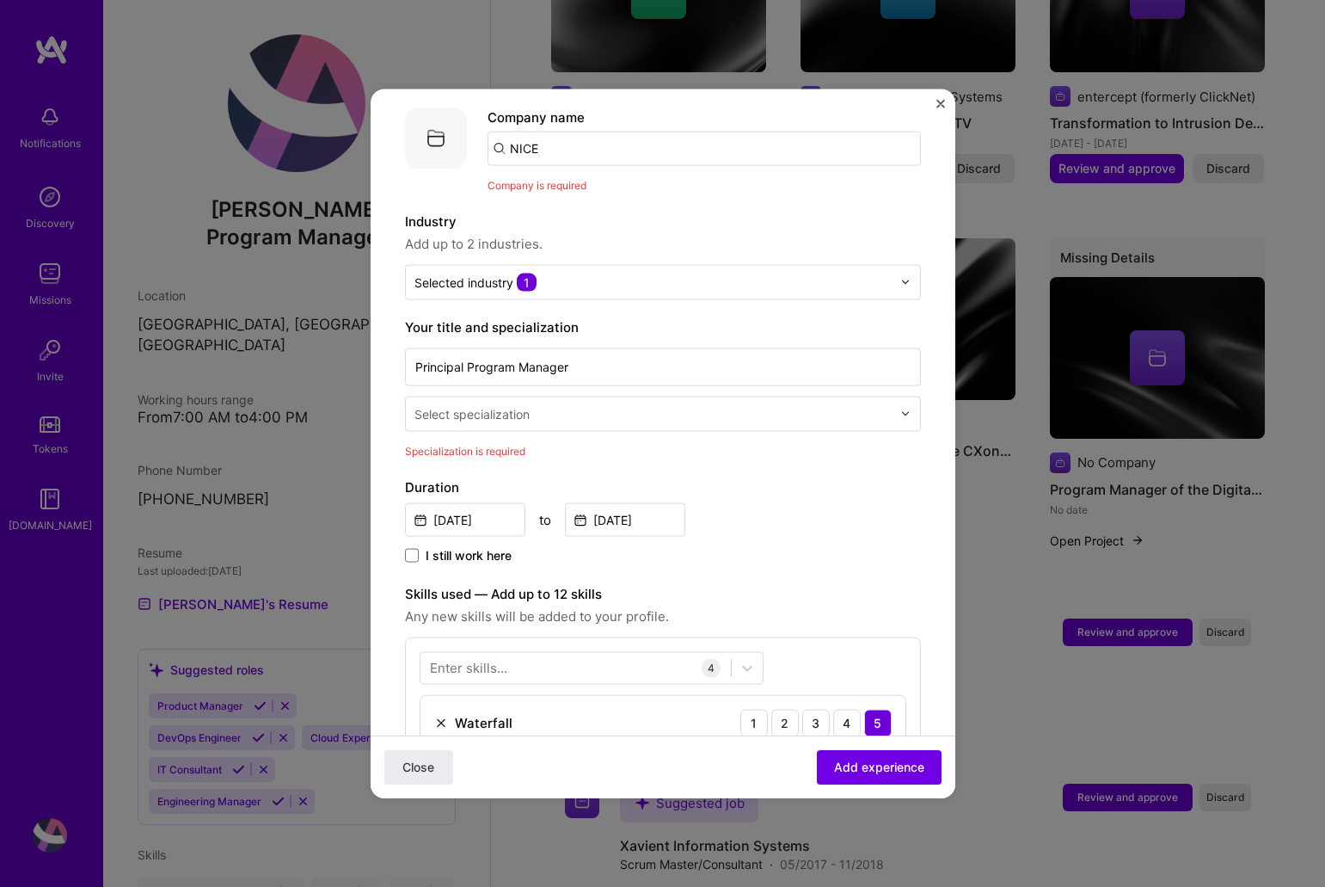
click at [904, 396] on div at bounding box center [910, 413] width 20 height 34
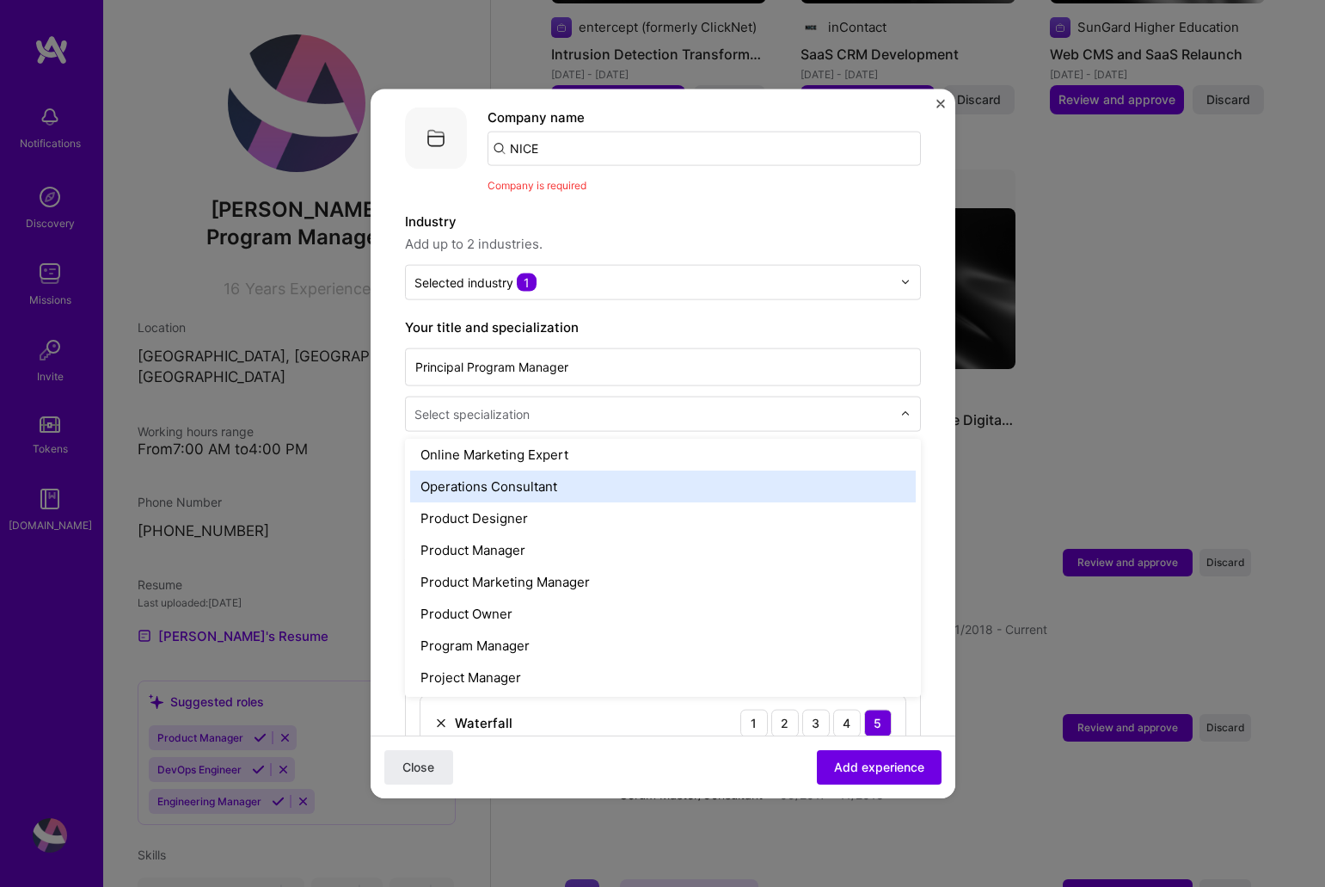
scroll to position [1548, 0]
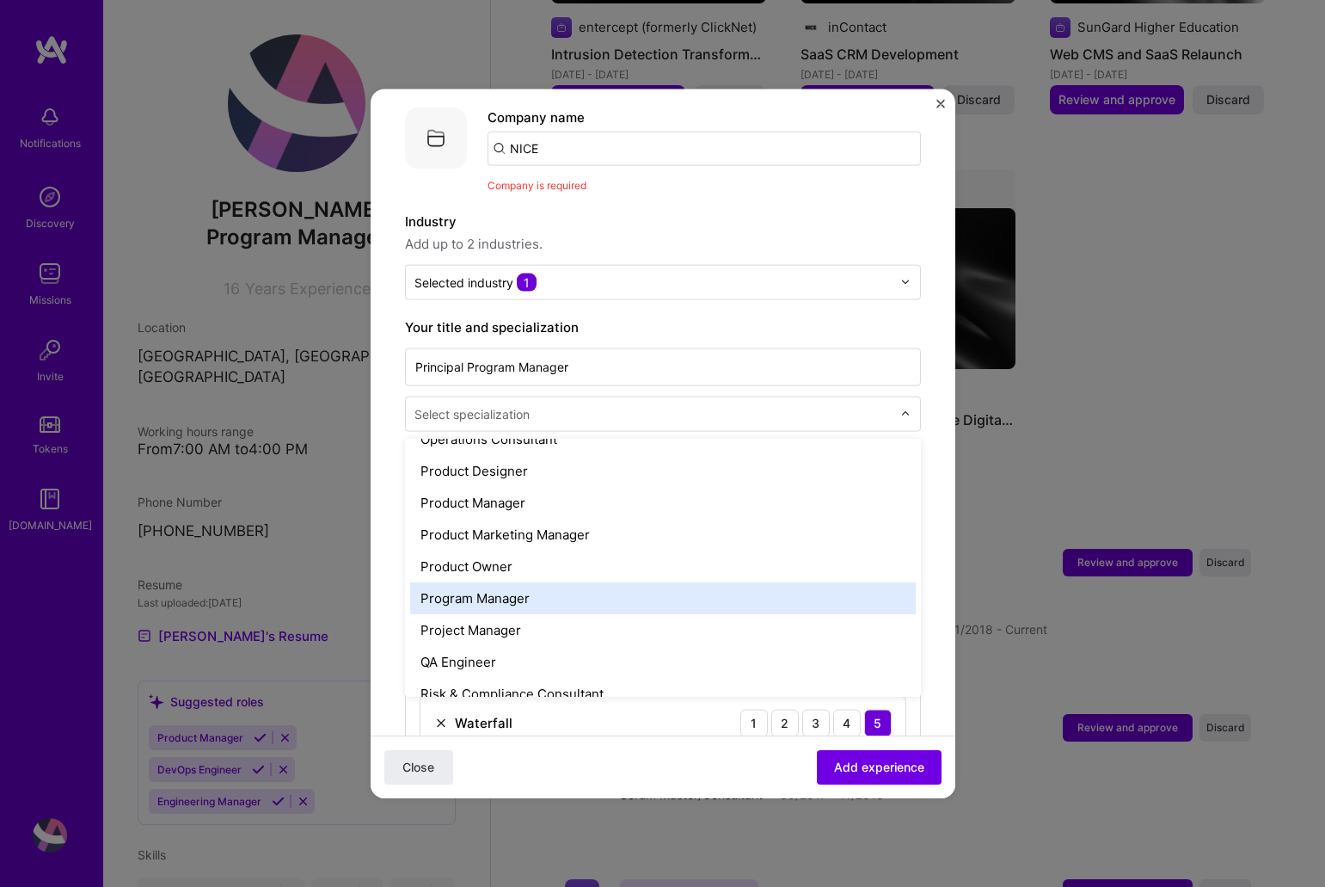
click at [522, 581] on div "Program Manager" at bounding box center [663, 597] width 506 height 32
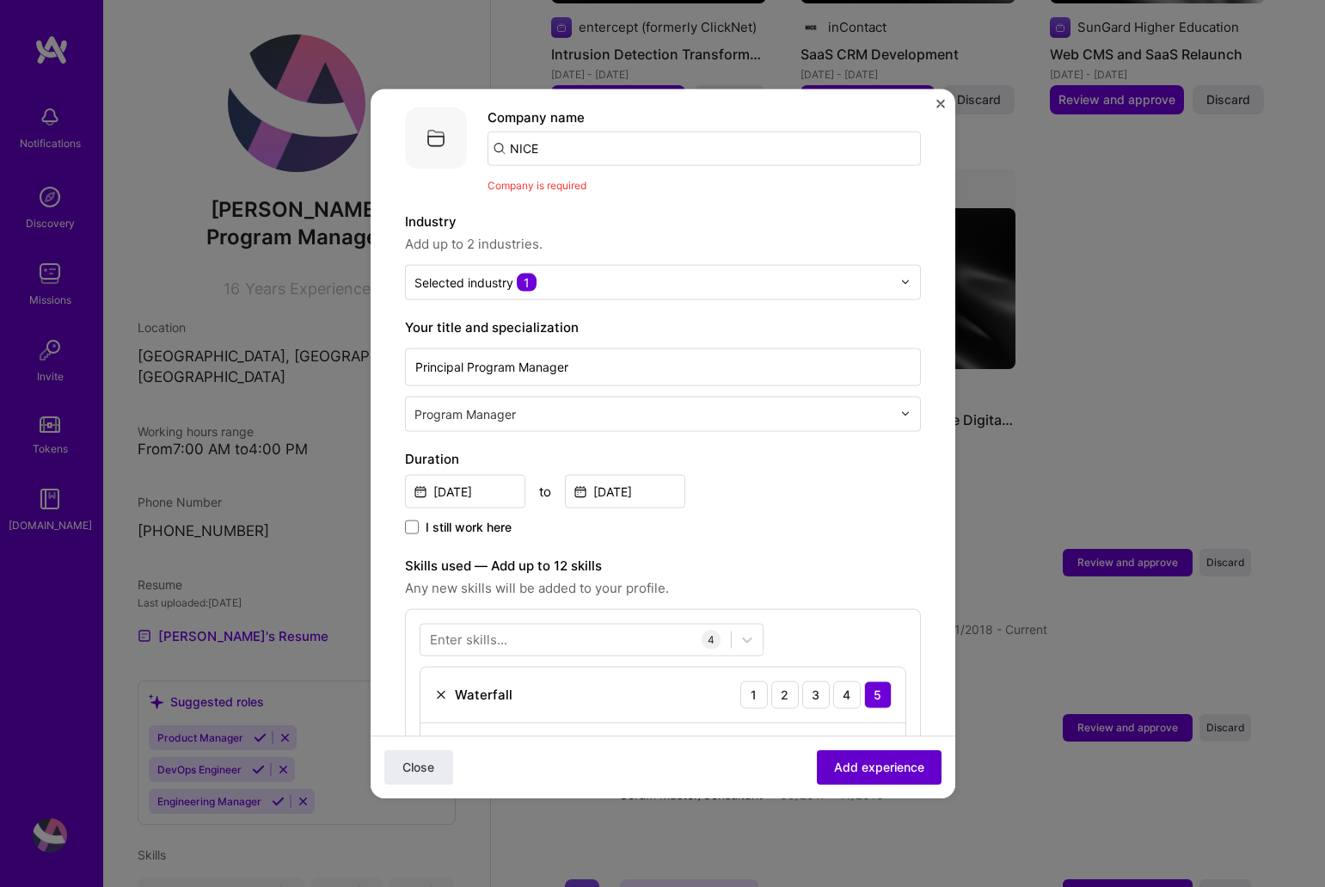
click at [874, 770] on span "Add experience" at bounding box center [879, 766] width 90 height 17
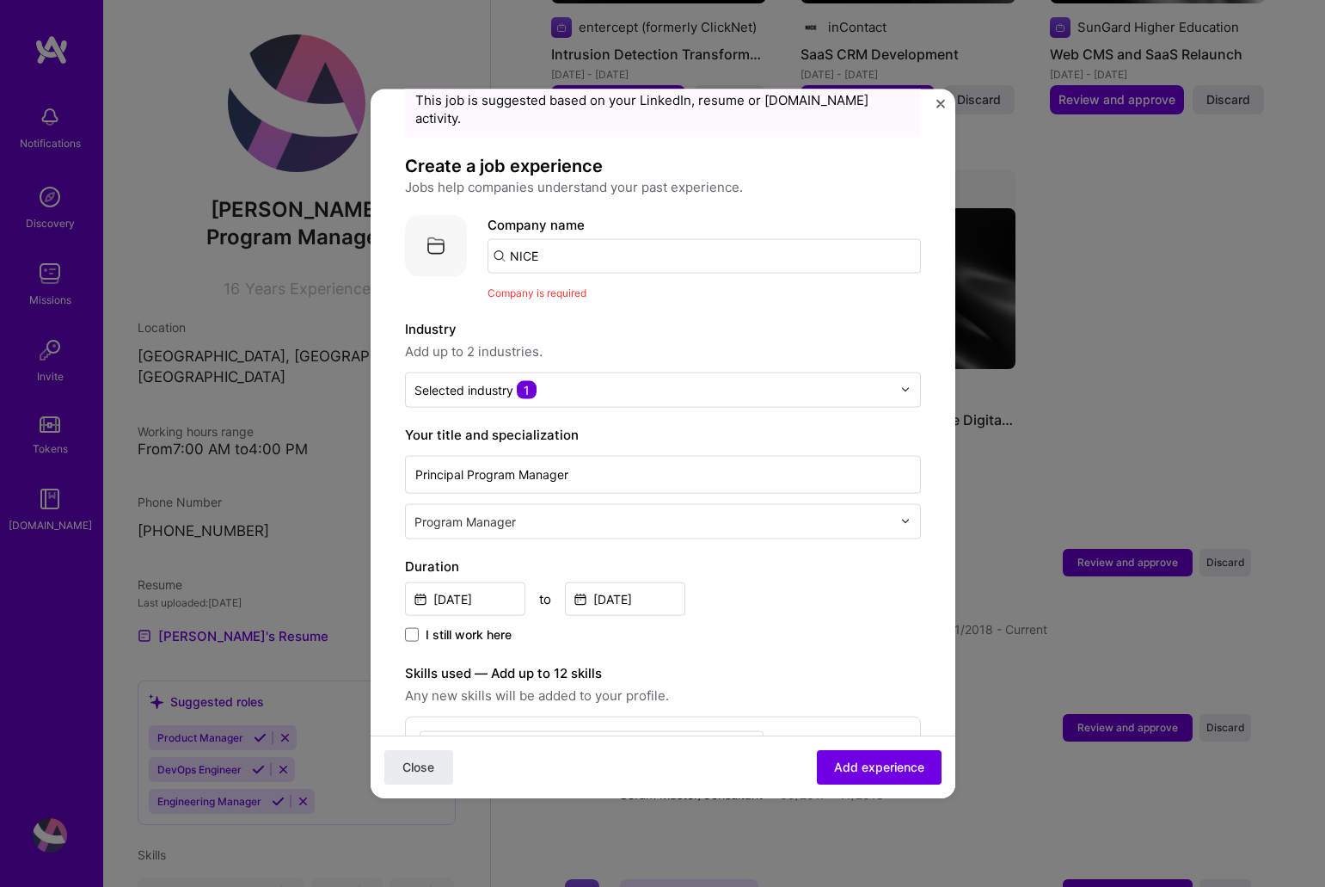
scroll to position [0, 0]
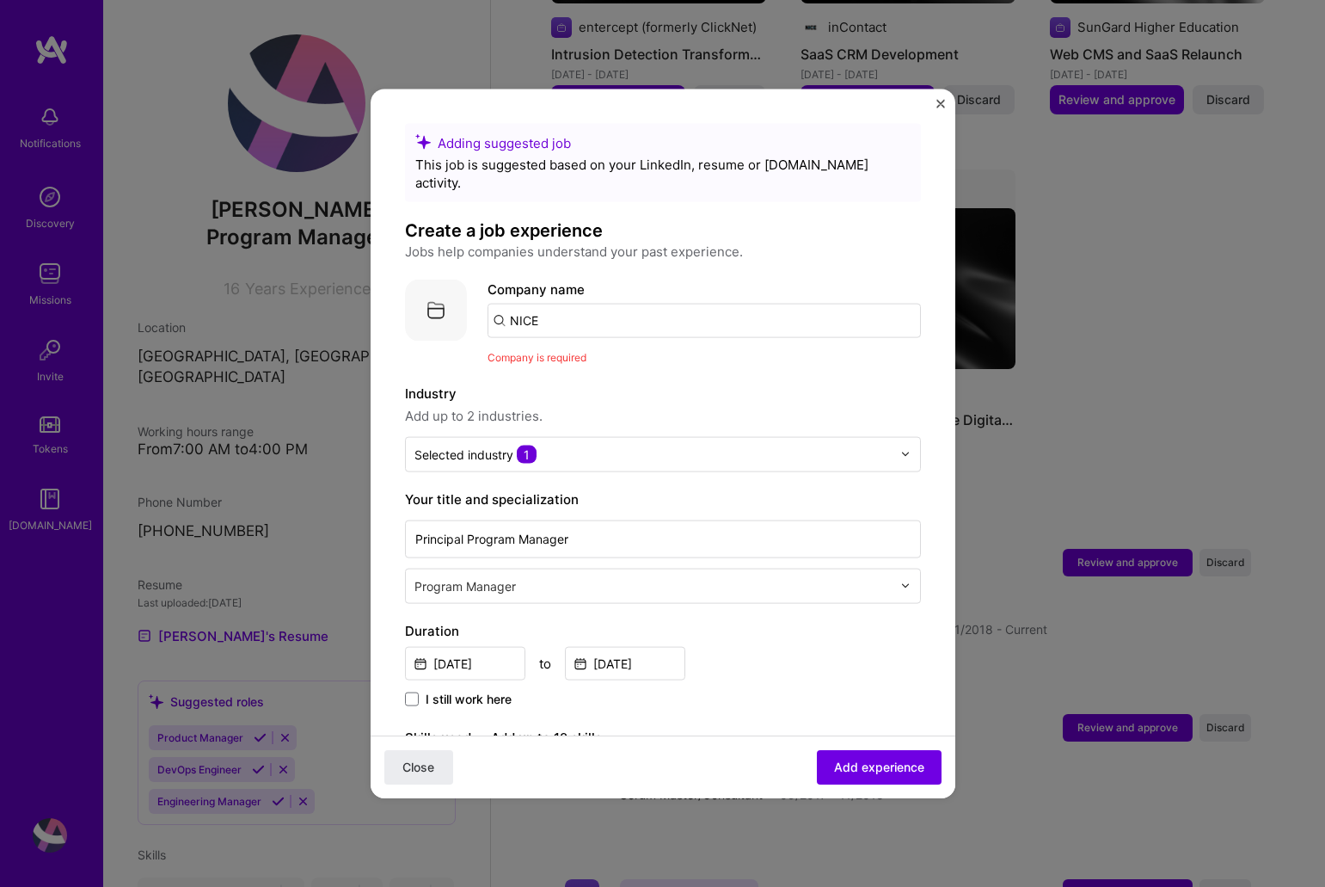
click at [562, 305] on input "NICE" at bounding box center [704, 320] width 433 height 34
click at [880, 758] on span "Add experience" at bounding box center [879, 766] width 90 height 17
click at [552, 303] on input "NICE" at bounding box center [704, 320] width 433 height 34
type input "N"
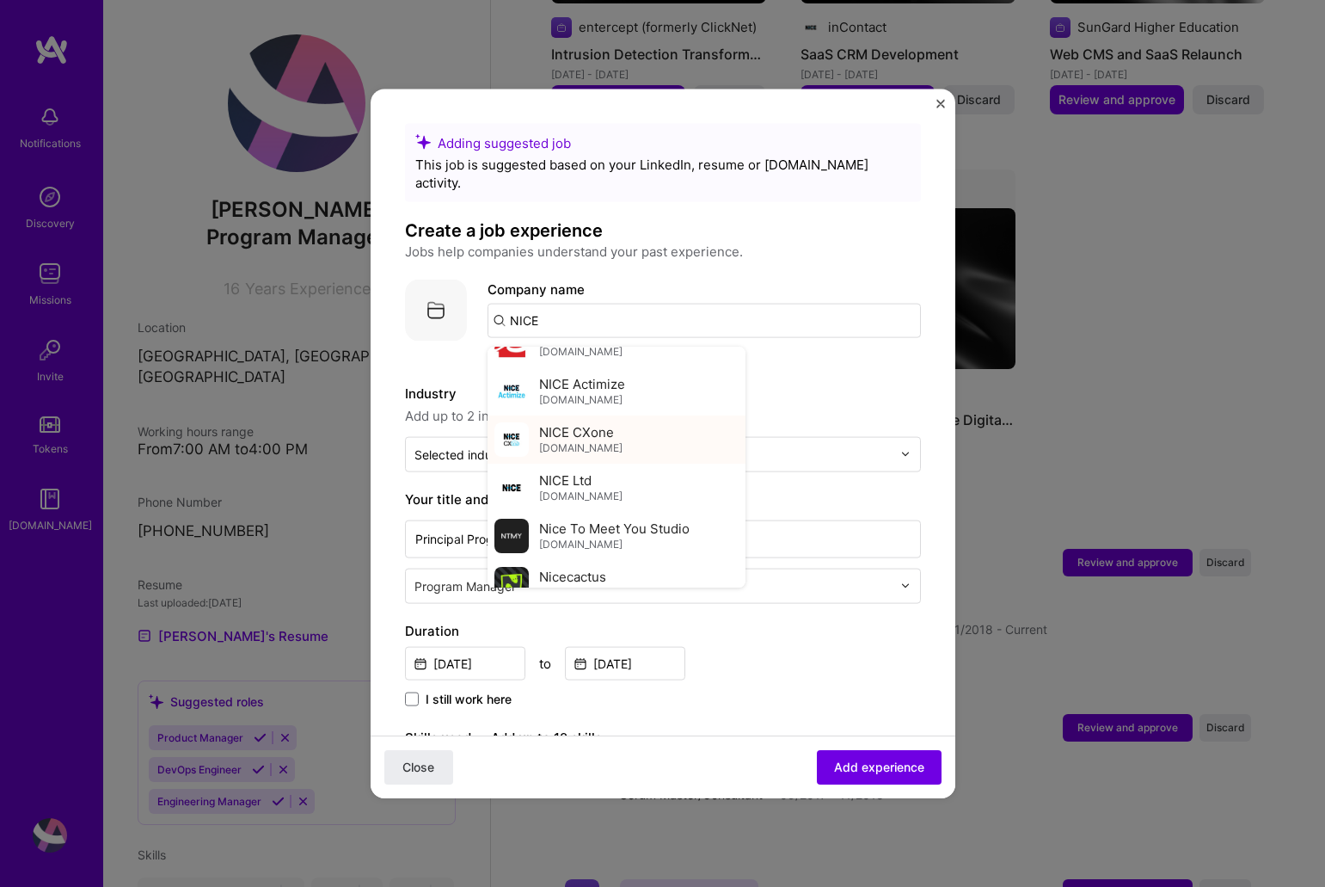
scroll to position [354, 0]
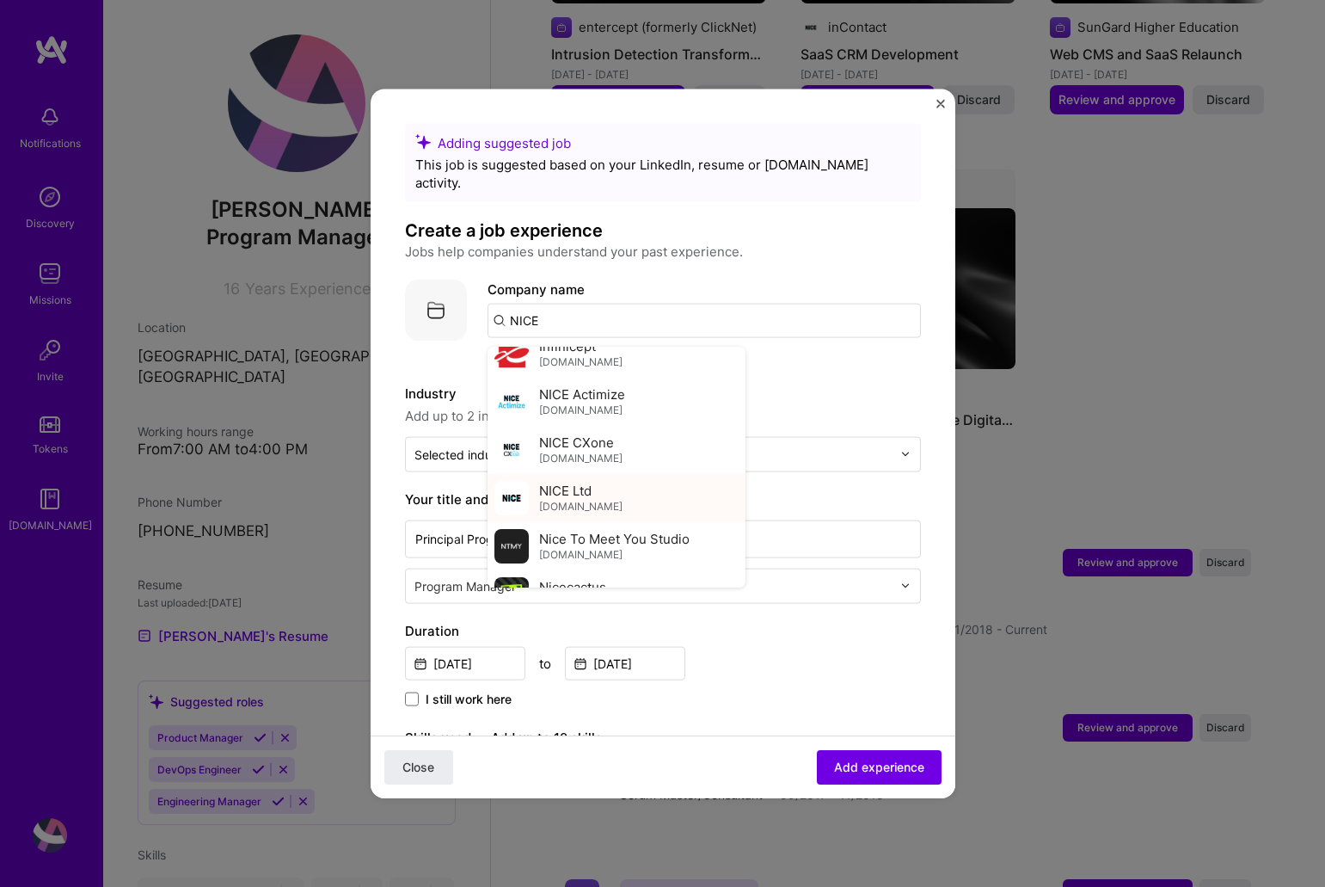
click at [543, 482] on span "NICE Ltd" at bounding box center [565, 491] width 52 height 18
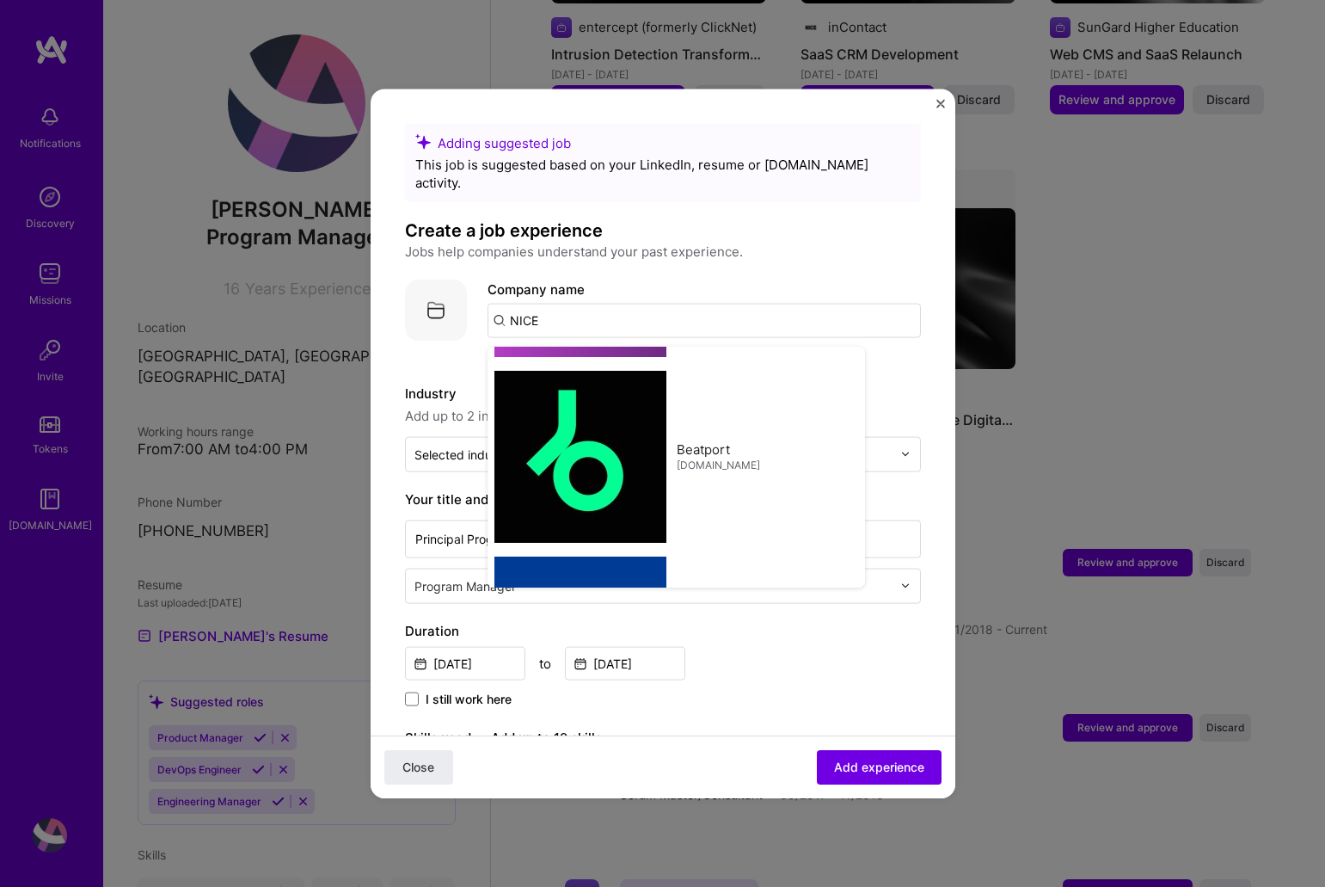
type input "NICE Ltd"
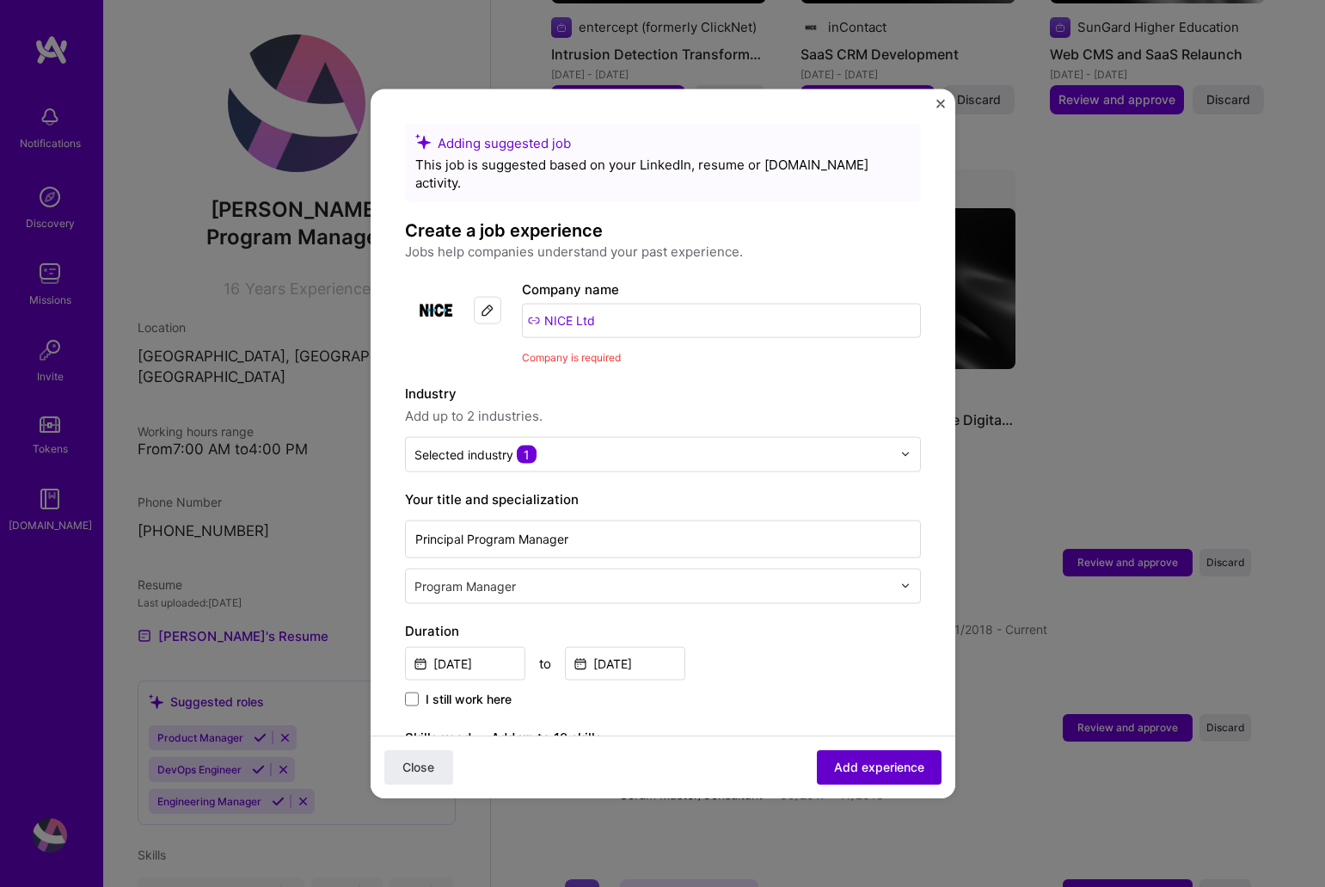
click at [879, 762] on span "Add experience" at bounding box center [879, 766] width 90 height 17
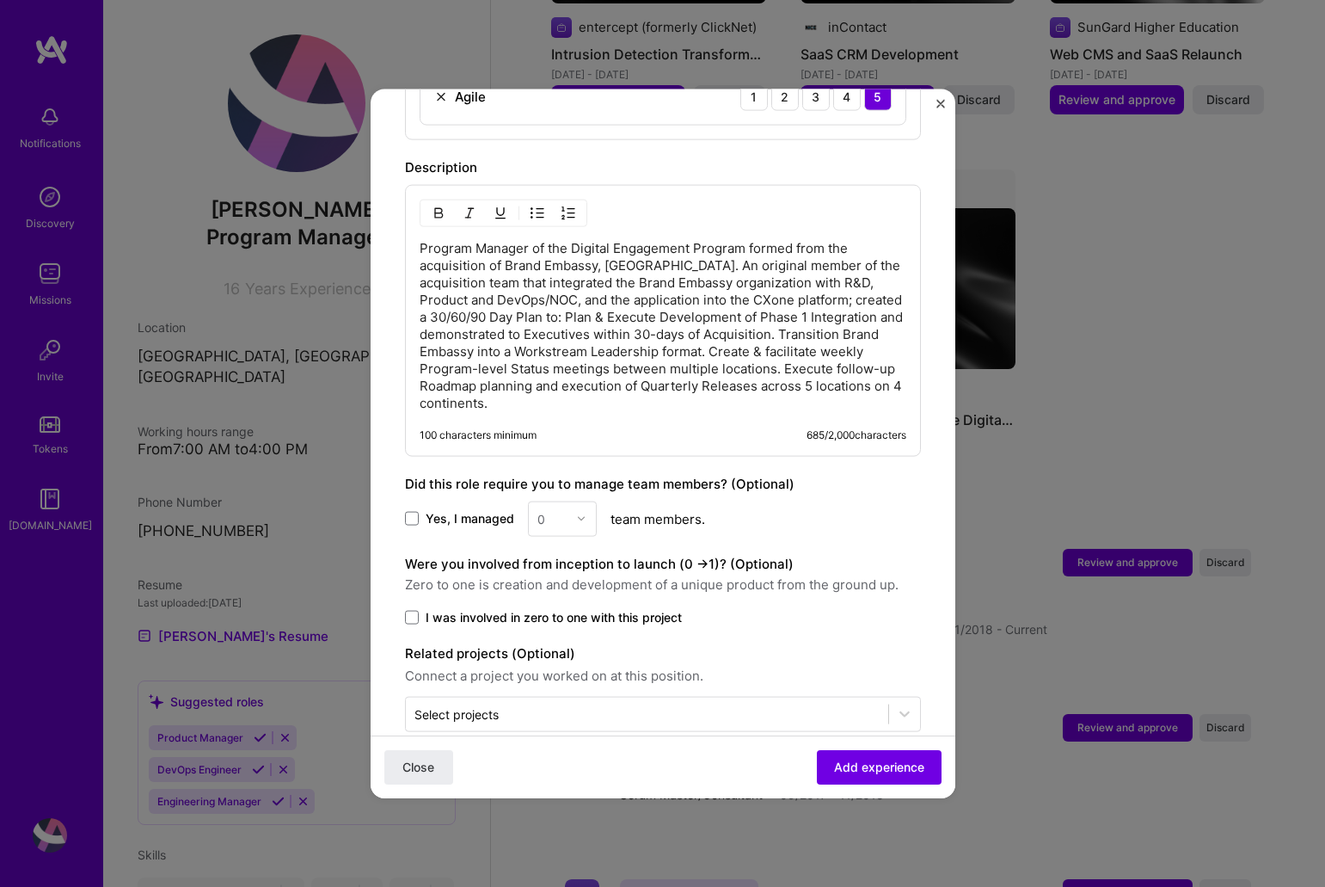
scroll to position [924, 0]
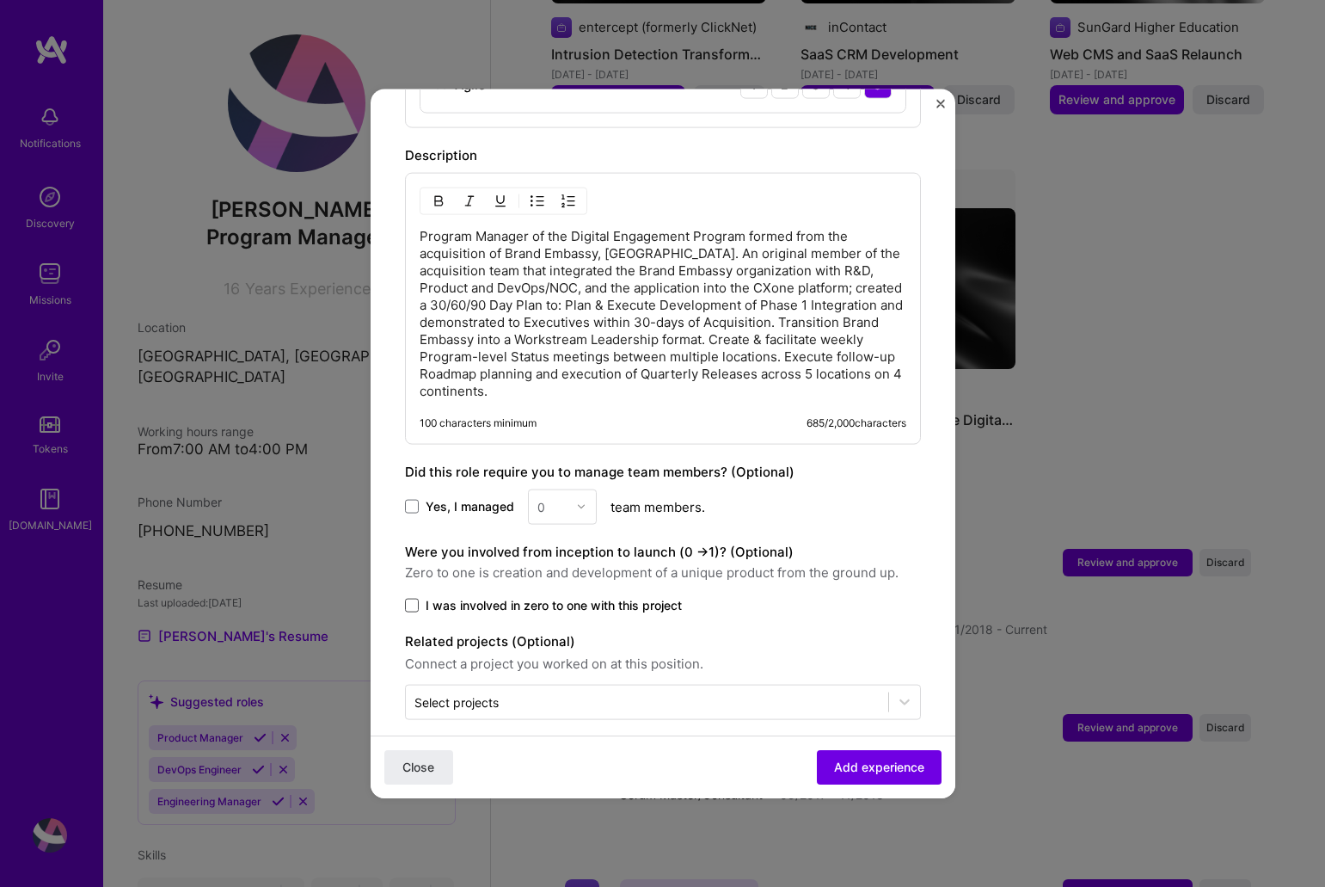
click at [414, 598] on span at bounding box center [412, 605] width 14 height 14
click at [0, 0] on input "I was involved in zero to one with this project" at bounding box center [0, 0] width 0 height 0
drag, startPoint x: 875, startPoint y: 767, endPoint x: 868, endPoint y: 760, distance: 9.7
click at [868, 760] on span "Add experience" at bounding box center [879, 766] width 90 height 17
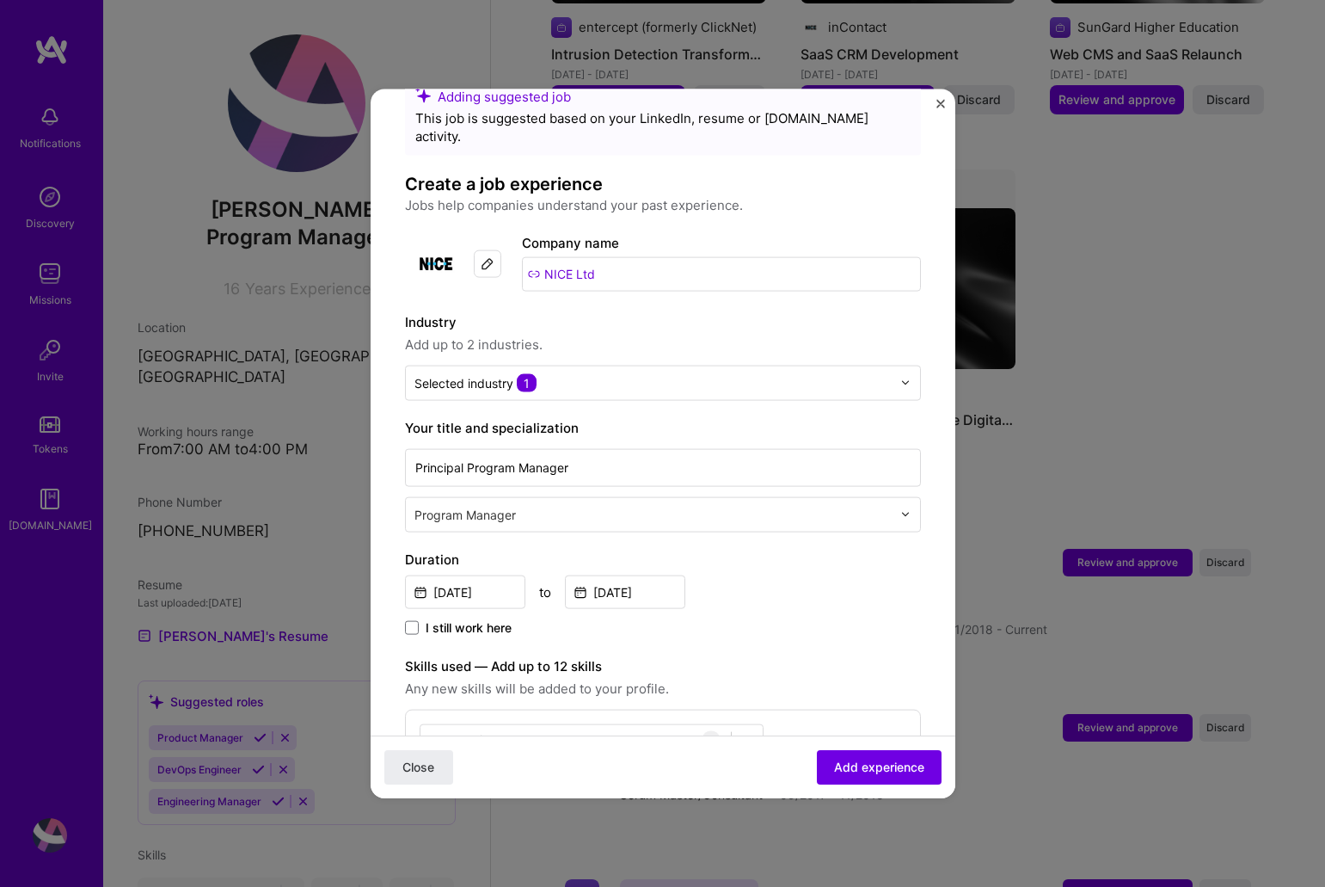
scroll to position [0, 0]
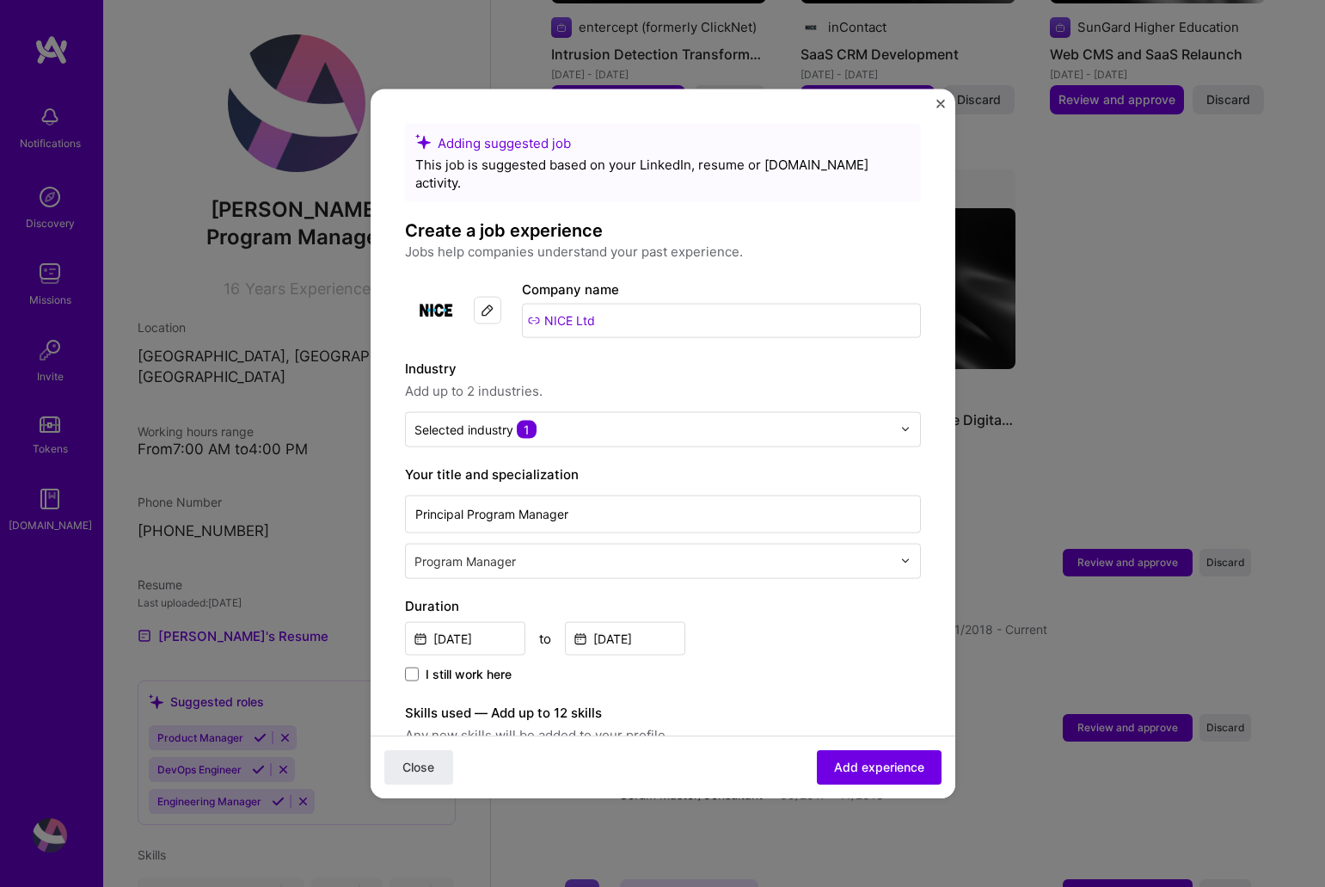
click at [938, 98] on div "Adding suggested job This job is suggested based on your LinkedIn, resume or [D…" at bounding box center [663, 443] width 585 height 709
click at [942, 109] on button "Close" at bounding box center [940, 108] width 9 height 18
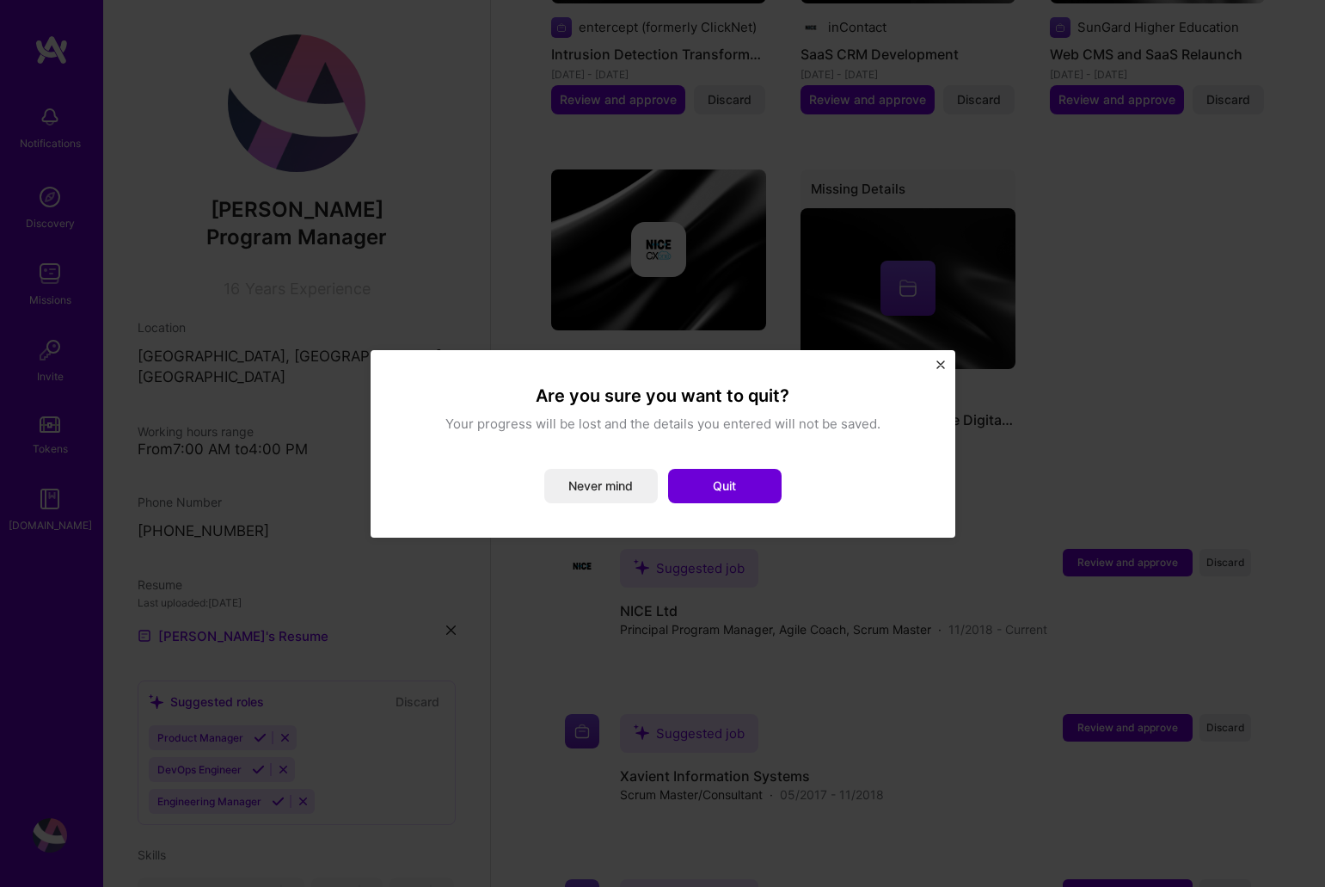
click at [631, 483] on button "Never mind" at bounding box center [601, 486] width 114 height 34
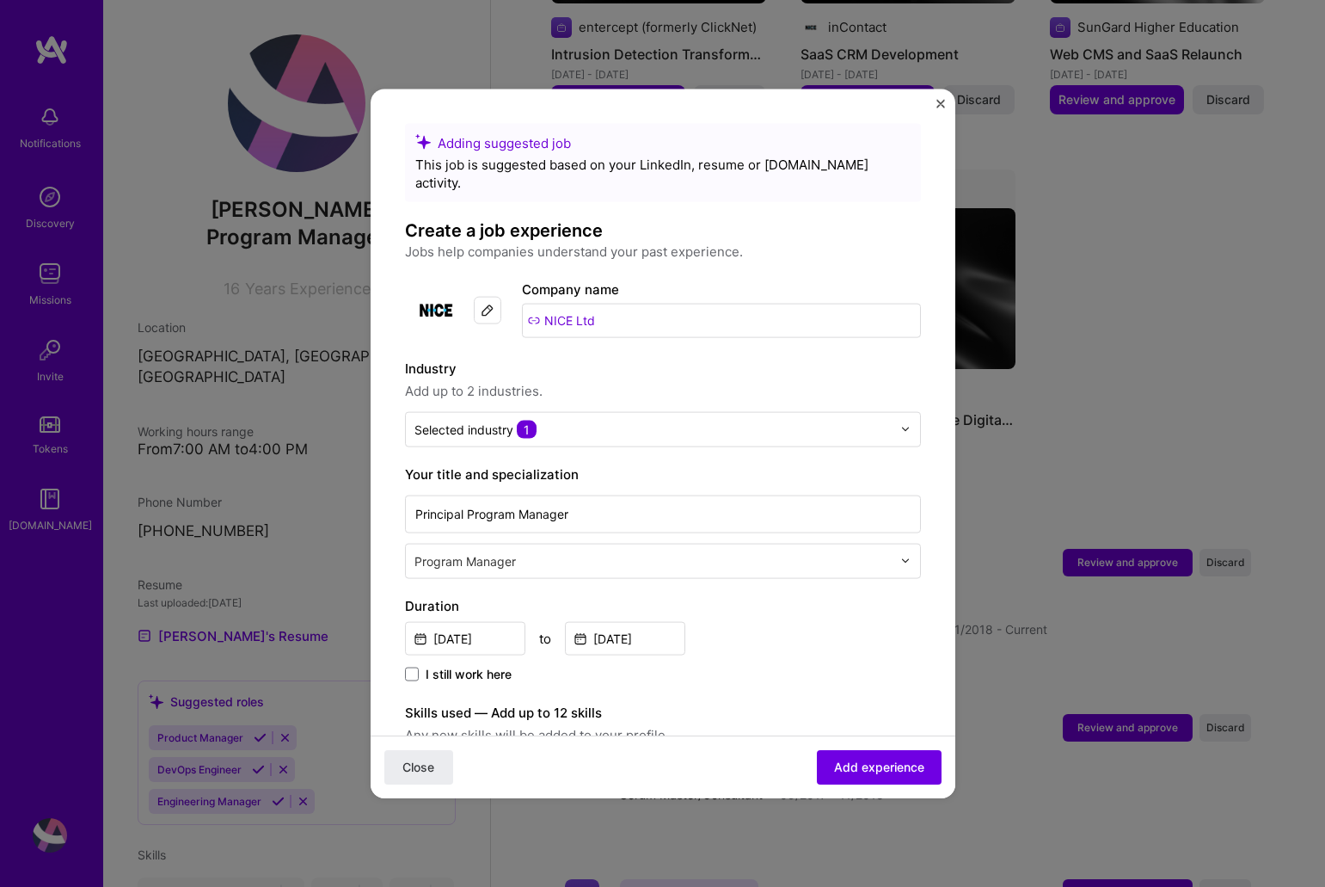
click at [427, 761] on span "Close" at bounding box center [418, 766] width 32 height 17
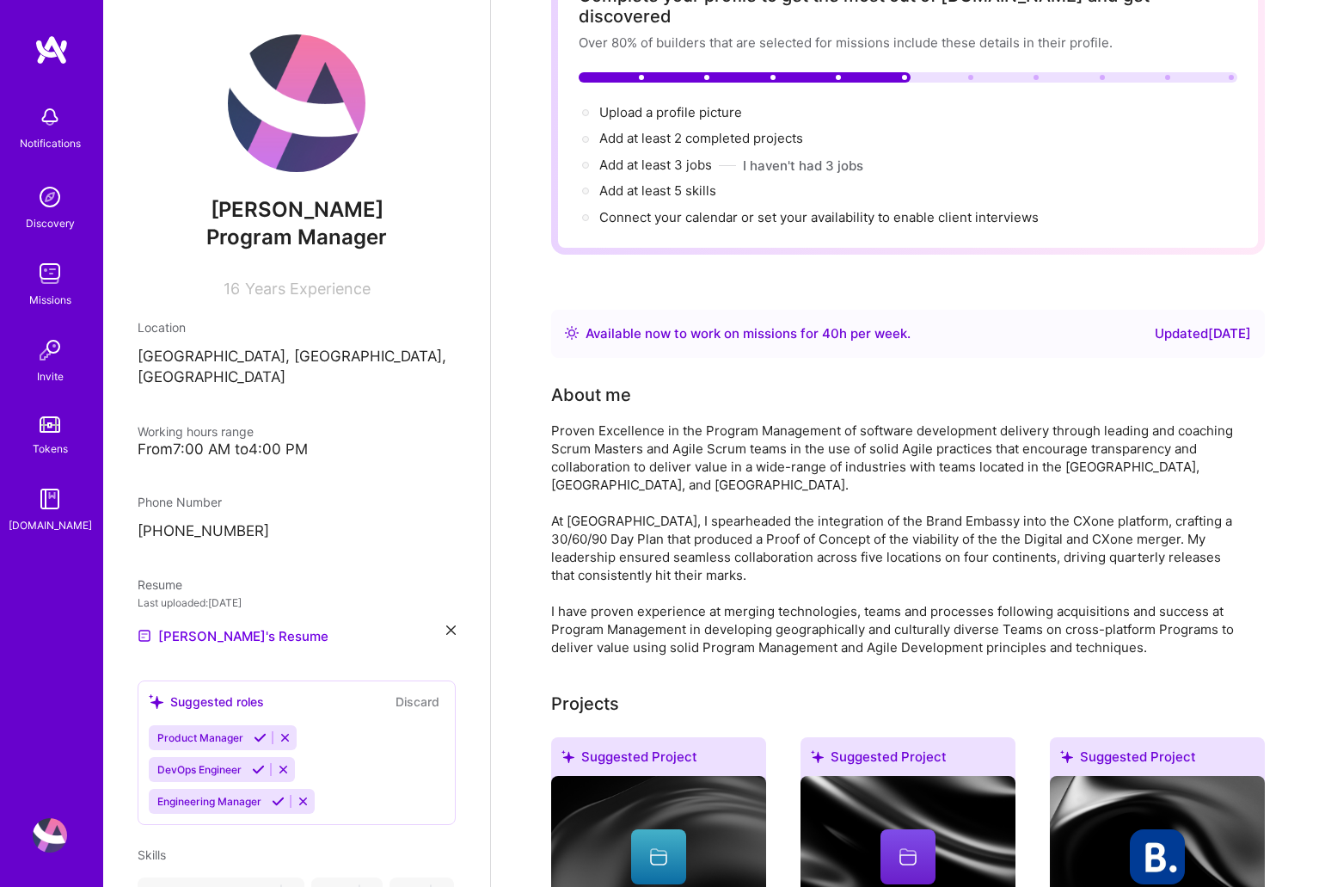
scroll to position [139, 0]
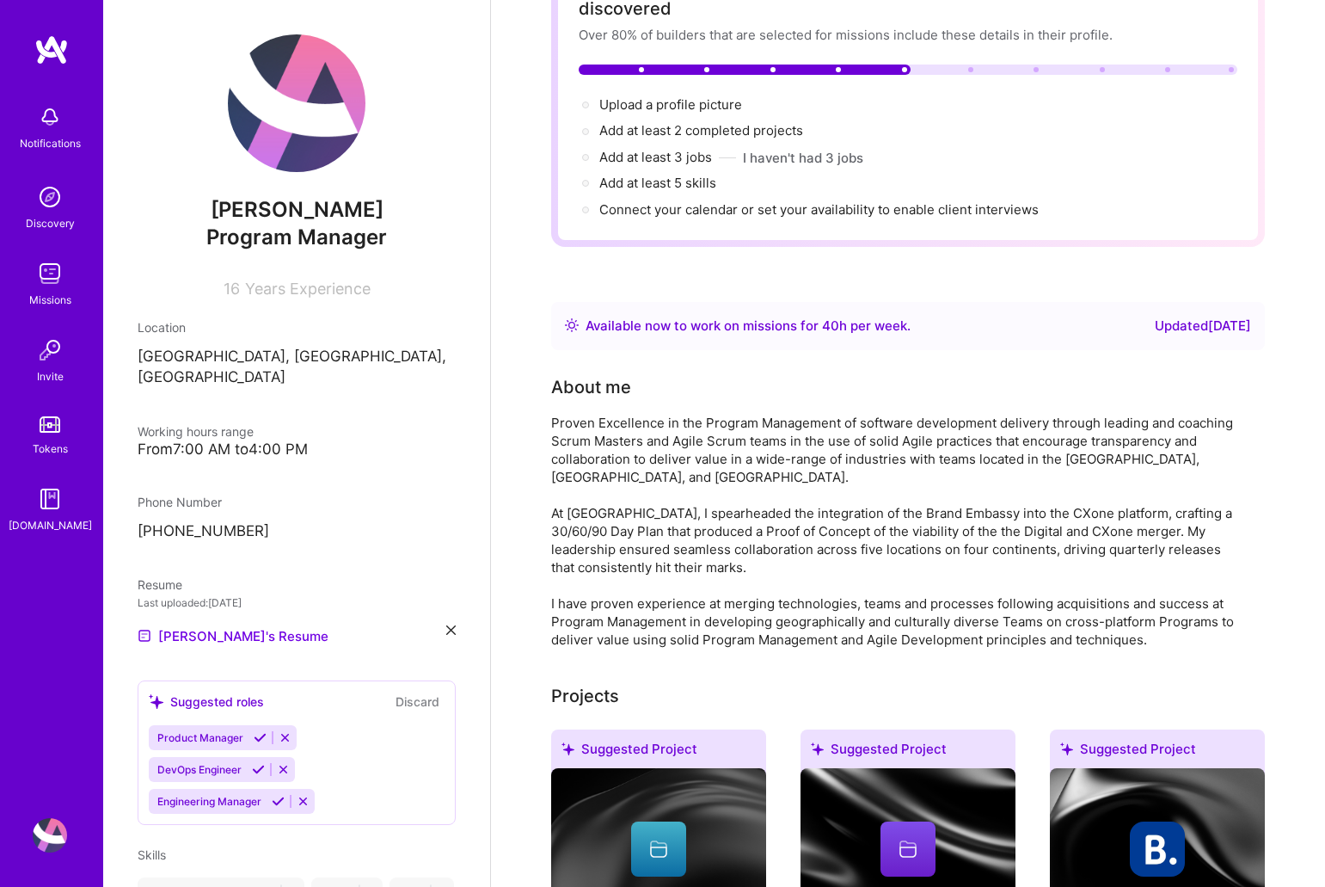
click at [727, 316] on div "Available now to work on missions for 40 h per week ." at bounding box center [748, 326] width 325 height 21
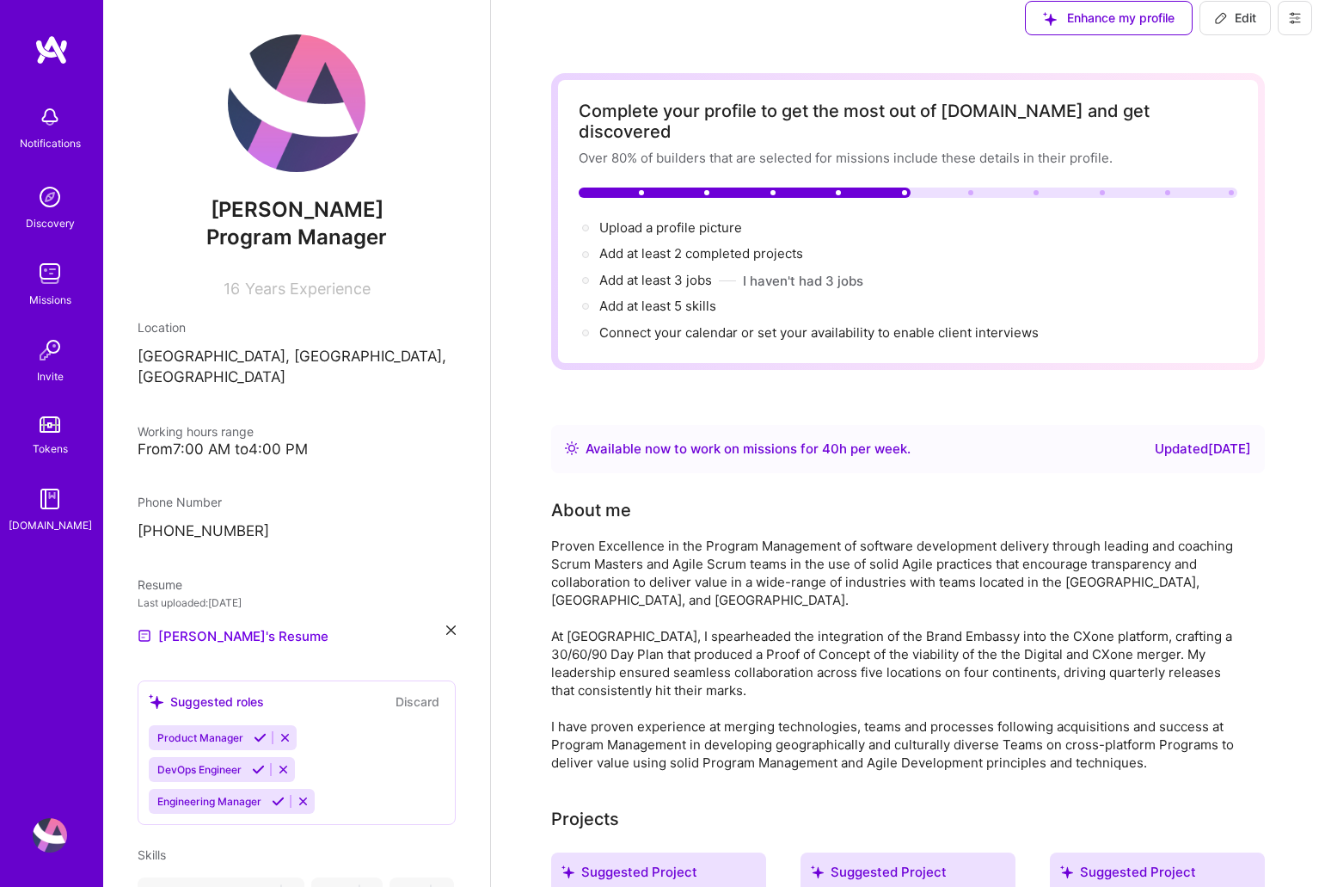
scroll to position [0, 0]
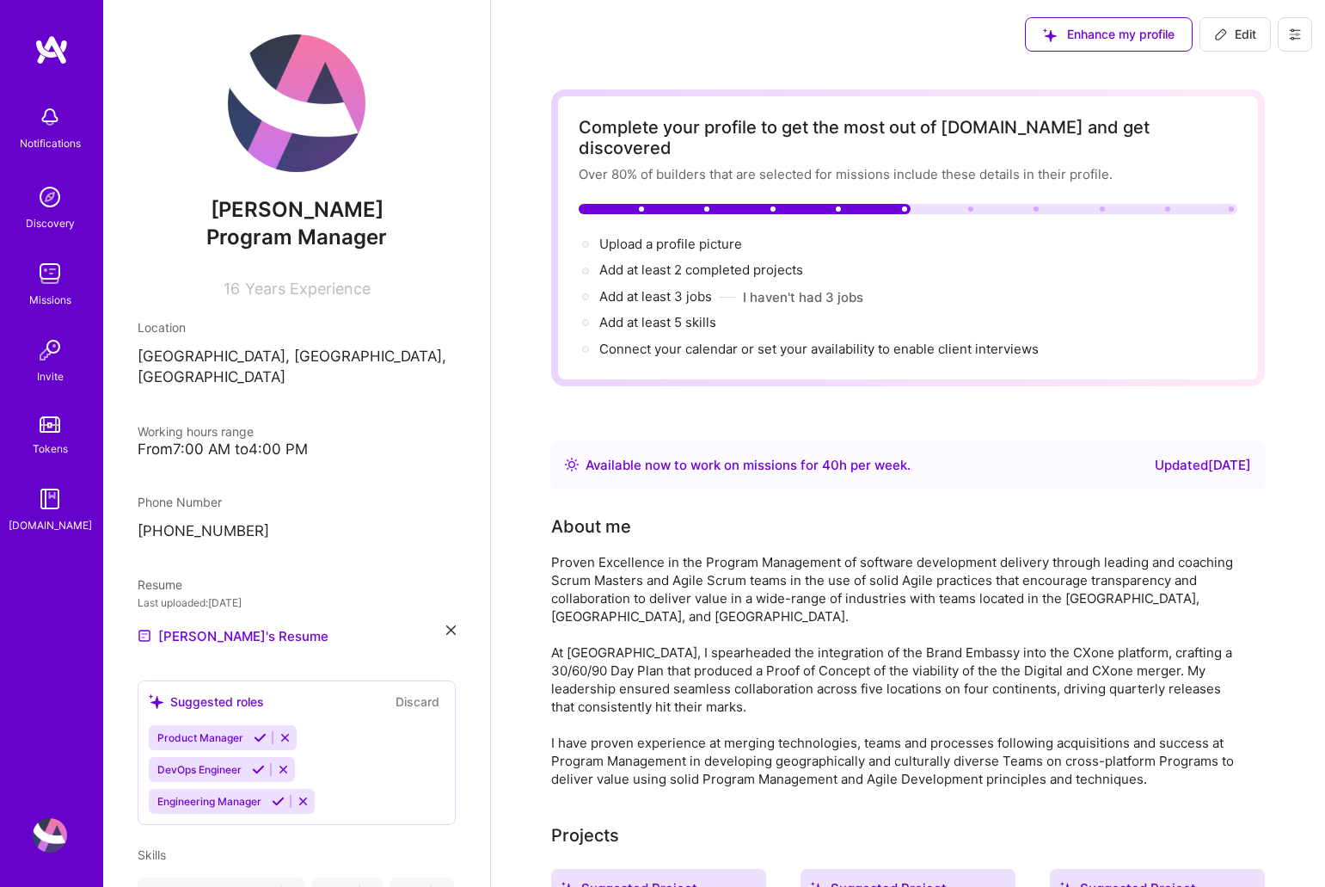
click at [41, 54] on img at bounding box center [51, 49] width 34 height 31
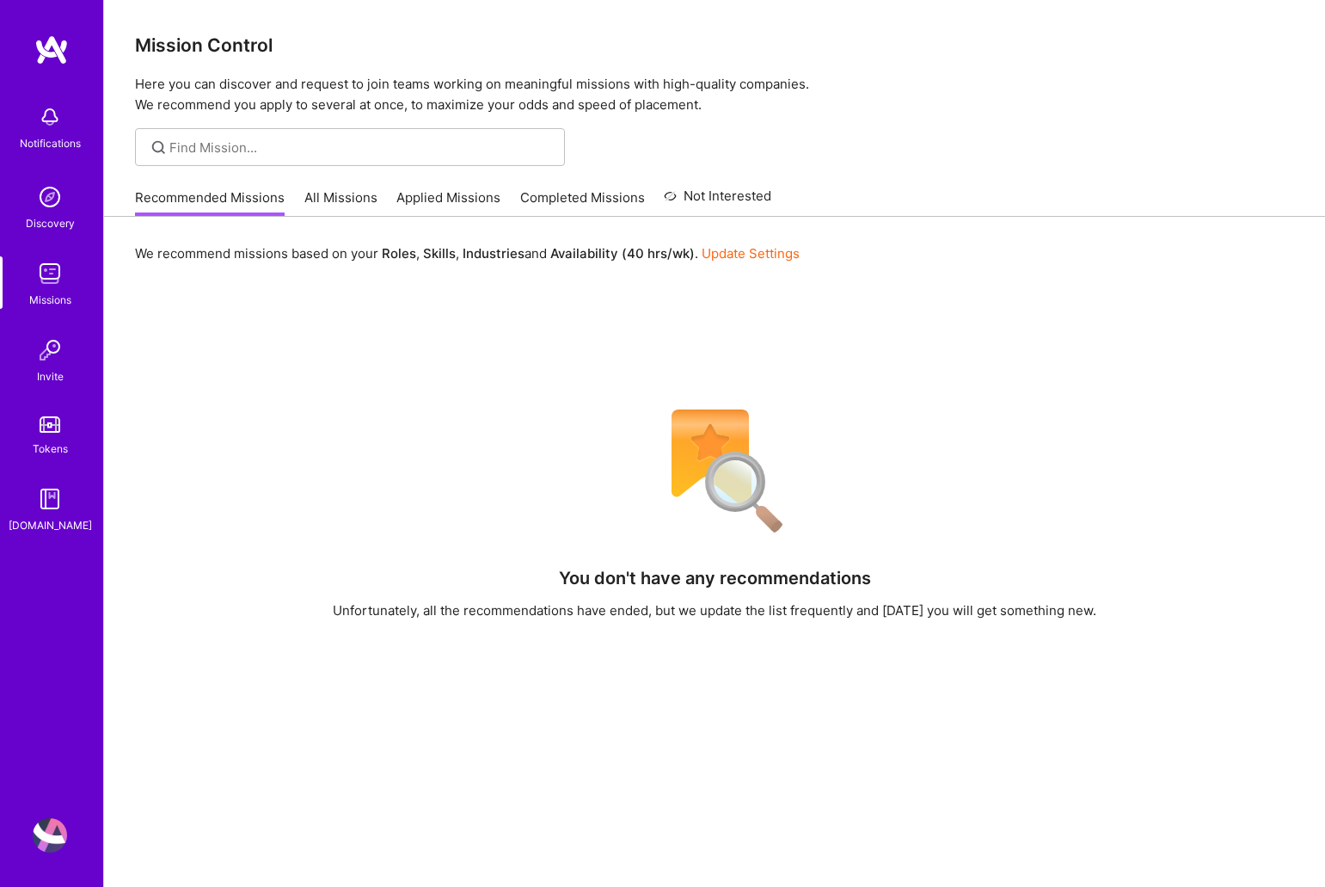
click at [61, 132] on img at bounding box center [50, 117] width 34 height 34
click at [53, 218] on div "Discovery" at bounding box center [50, 223] width 49 height 18
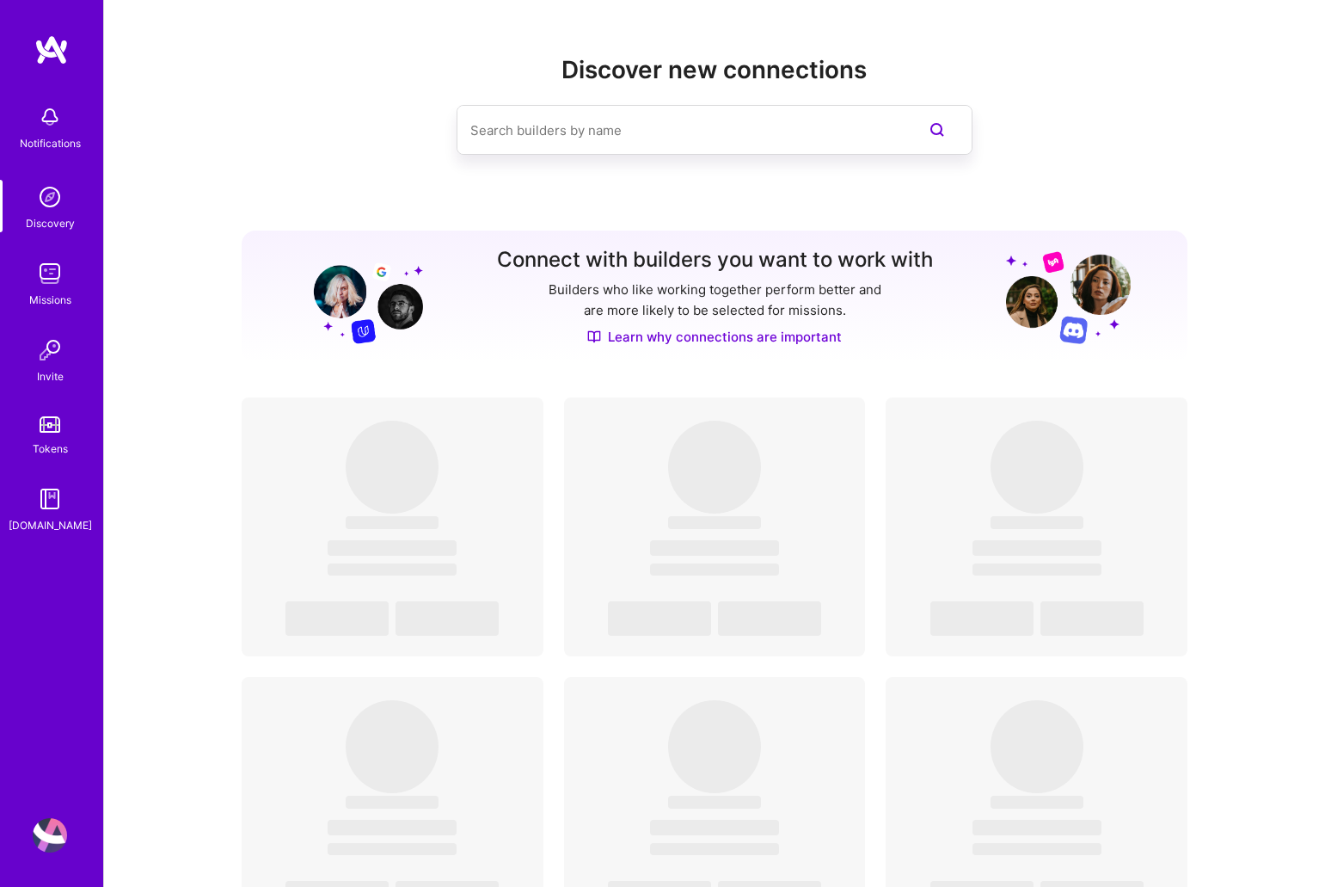
click at [52, 273] on img at bounding box center [50, 273] width 34 height 34
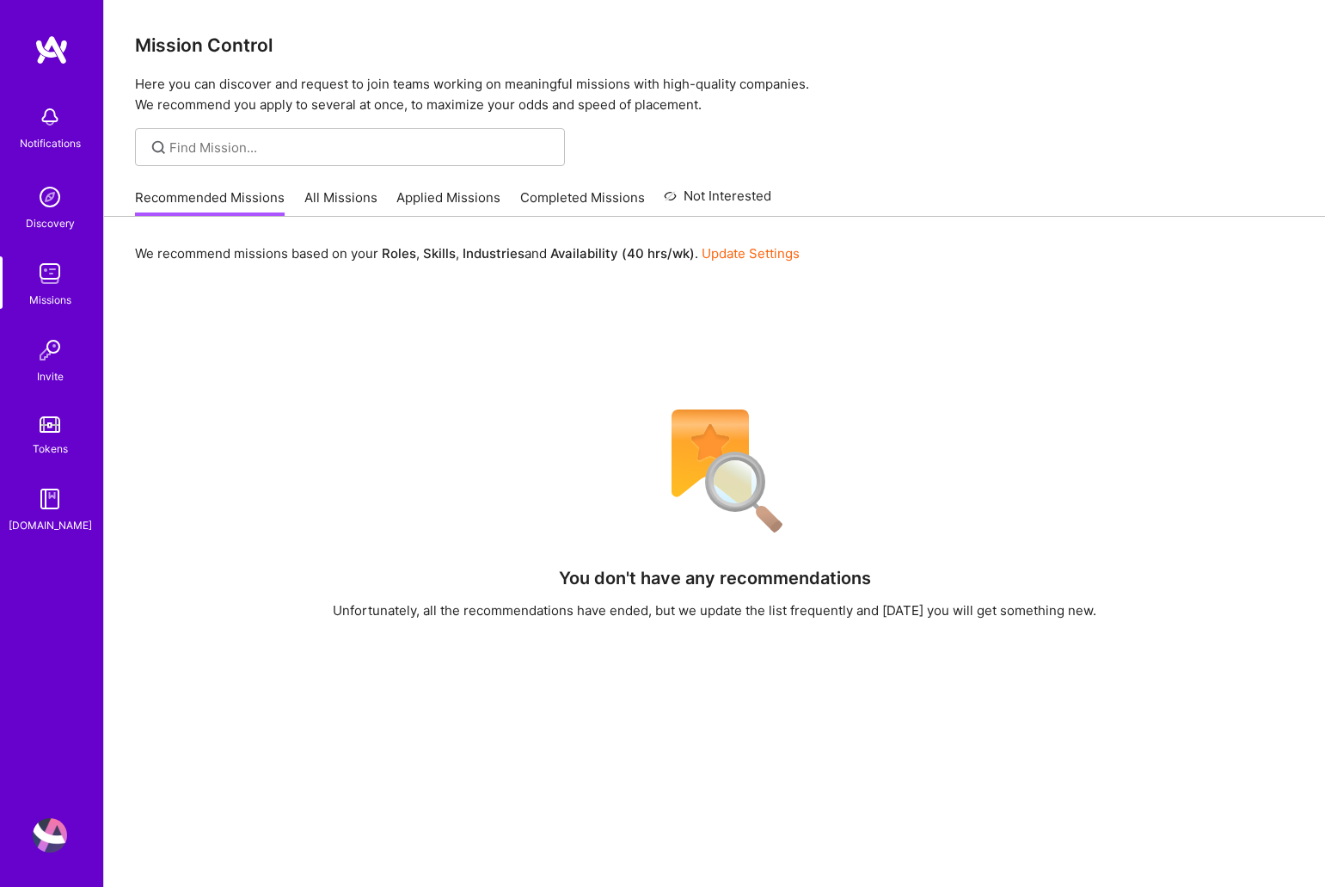
click at [48, 502] on img at bounding box center [50, 499] width 34 height 34
